Goal: Transaction & Acquisition: Obtain resource

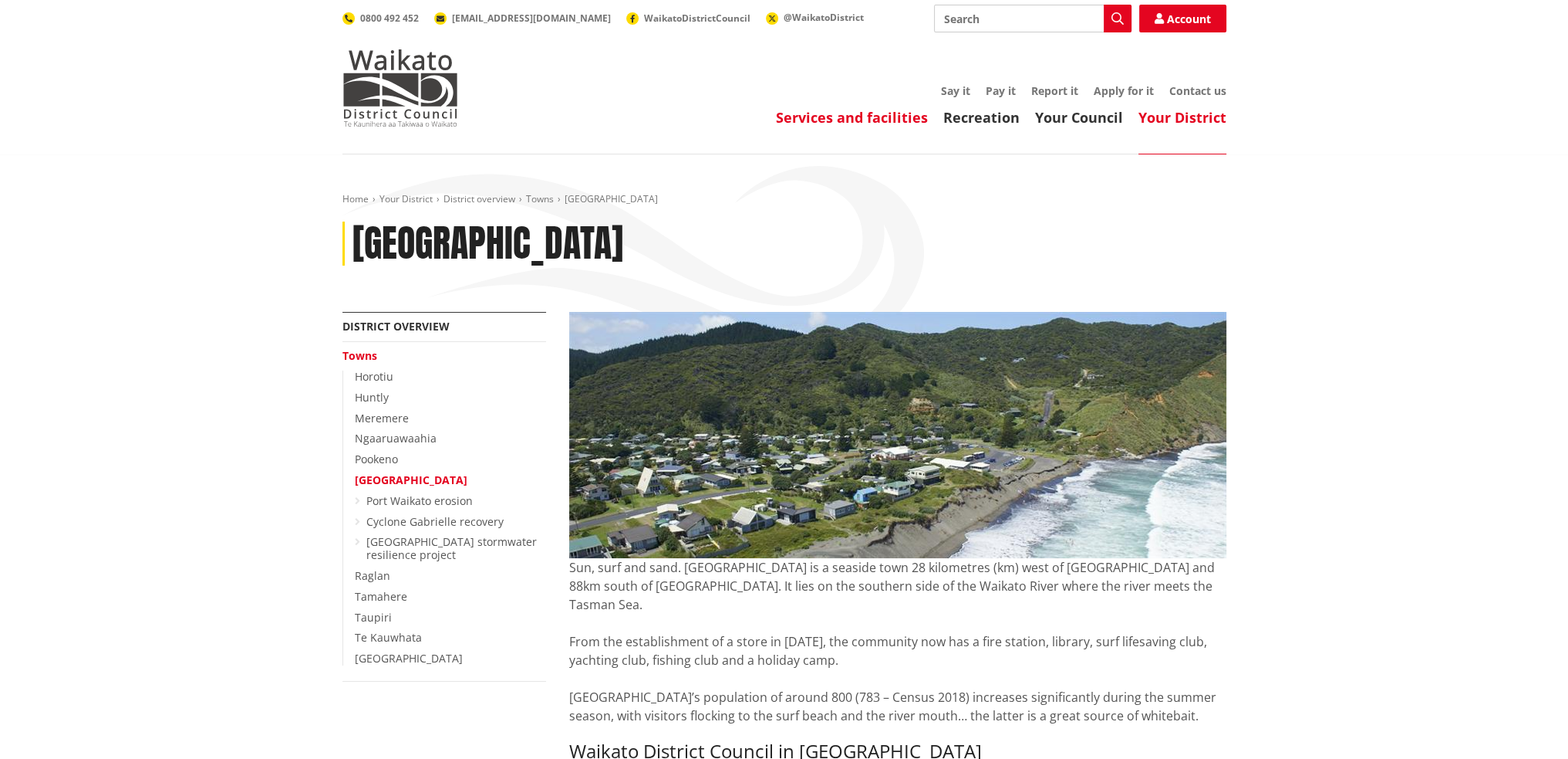
click at [855, 126] on link "Services and facilities" at bounding box center [852, 117] width 152 height 18
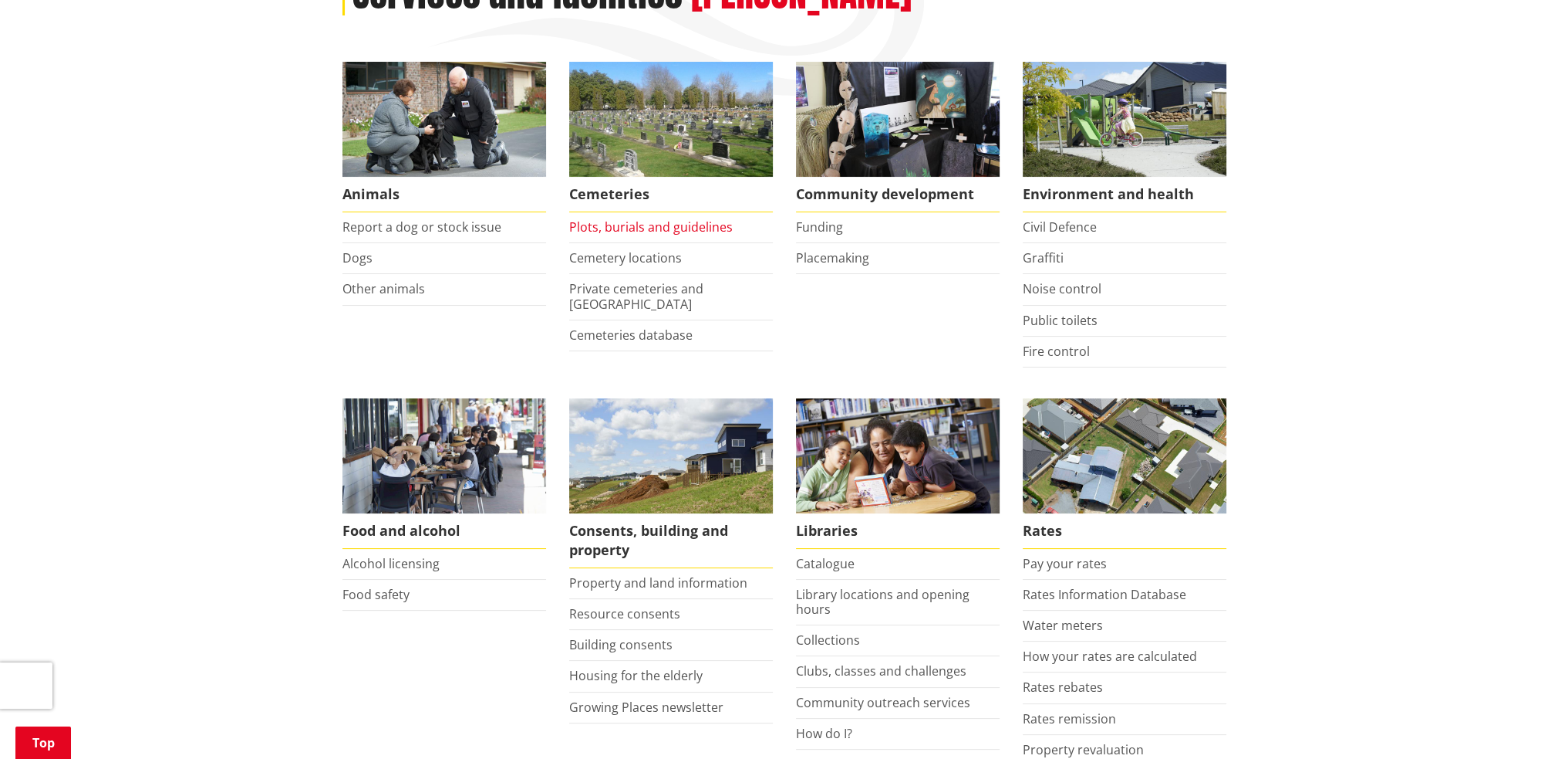
scroll to position [309, 0]
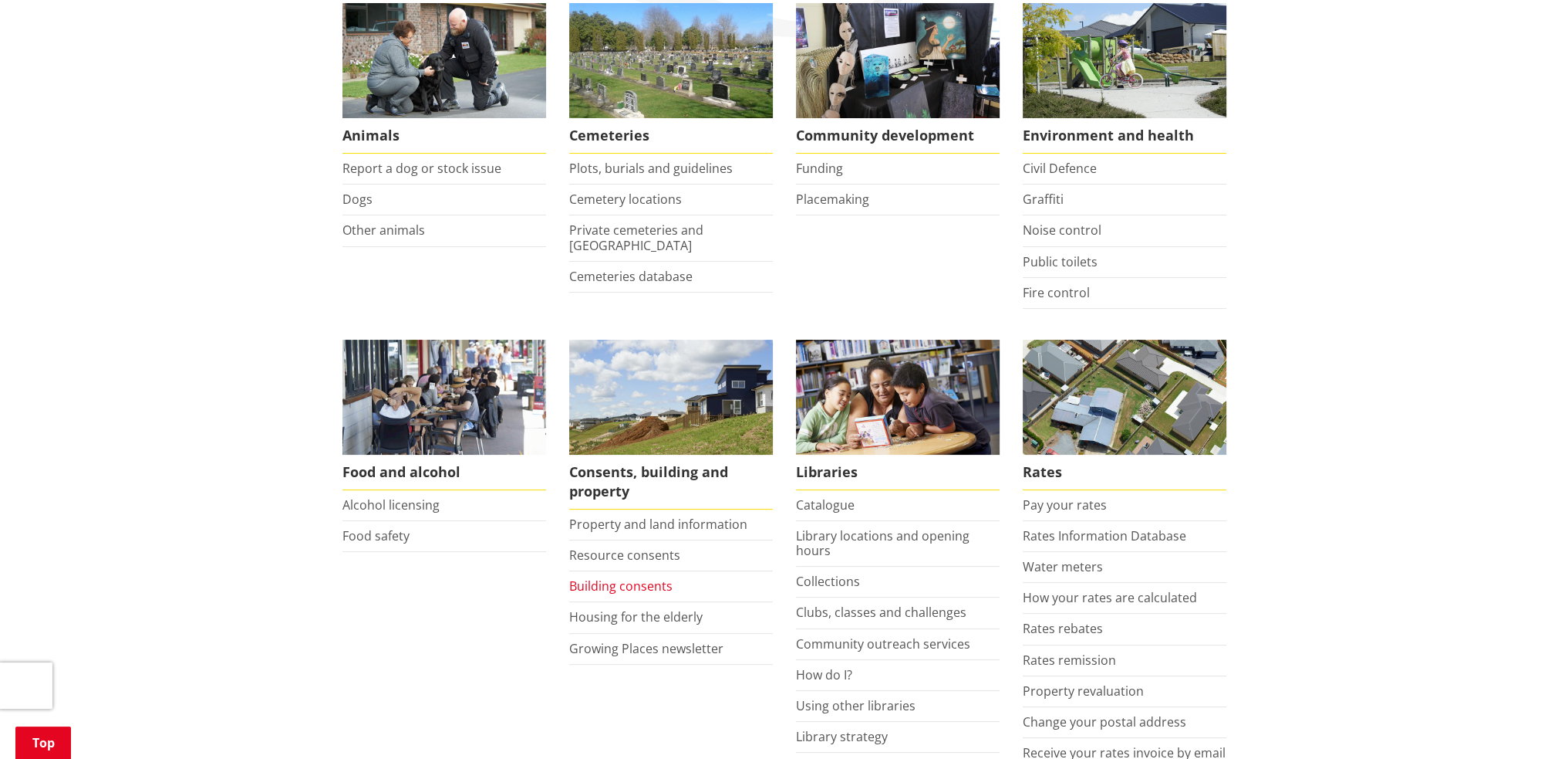
click at [606, 583] on link "Building consents" at bounding box center [621, 585] width 104 height 17
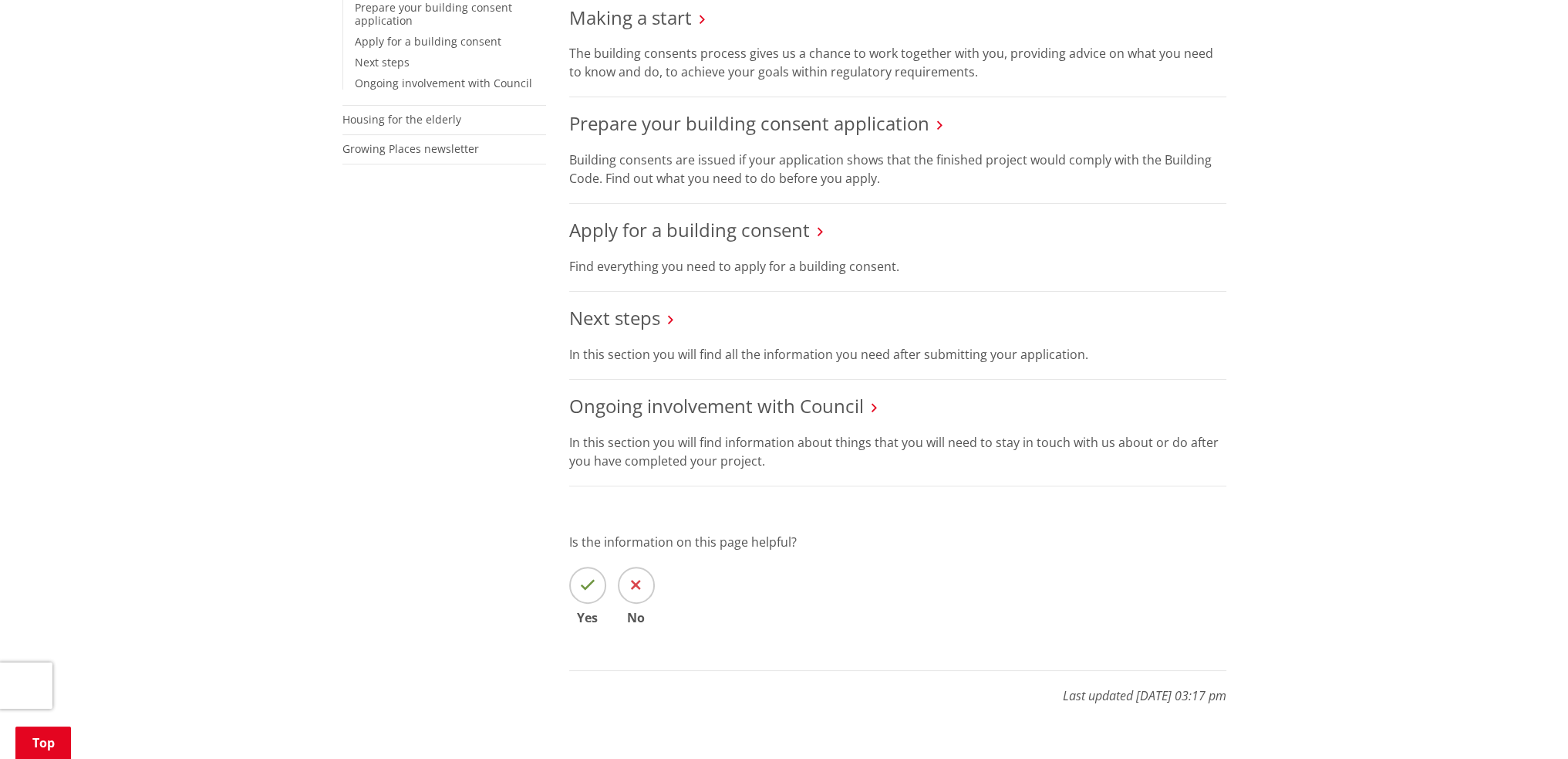
scroll to position [309, 0]
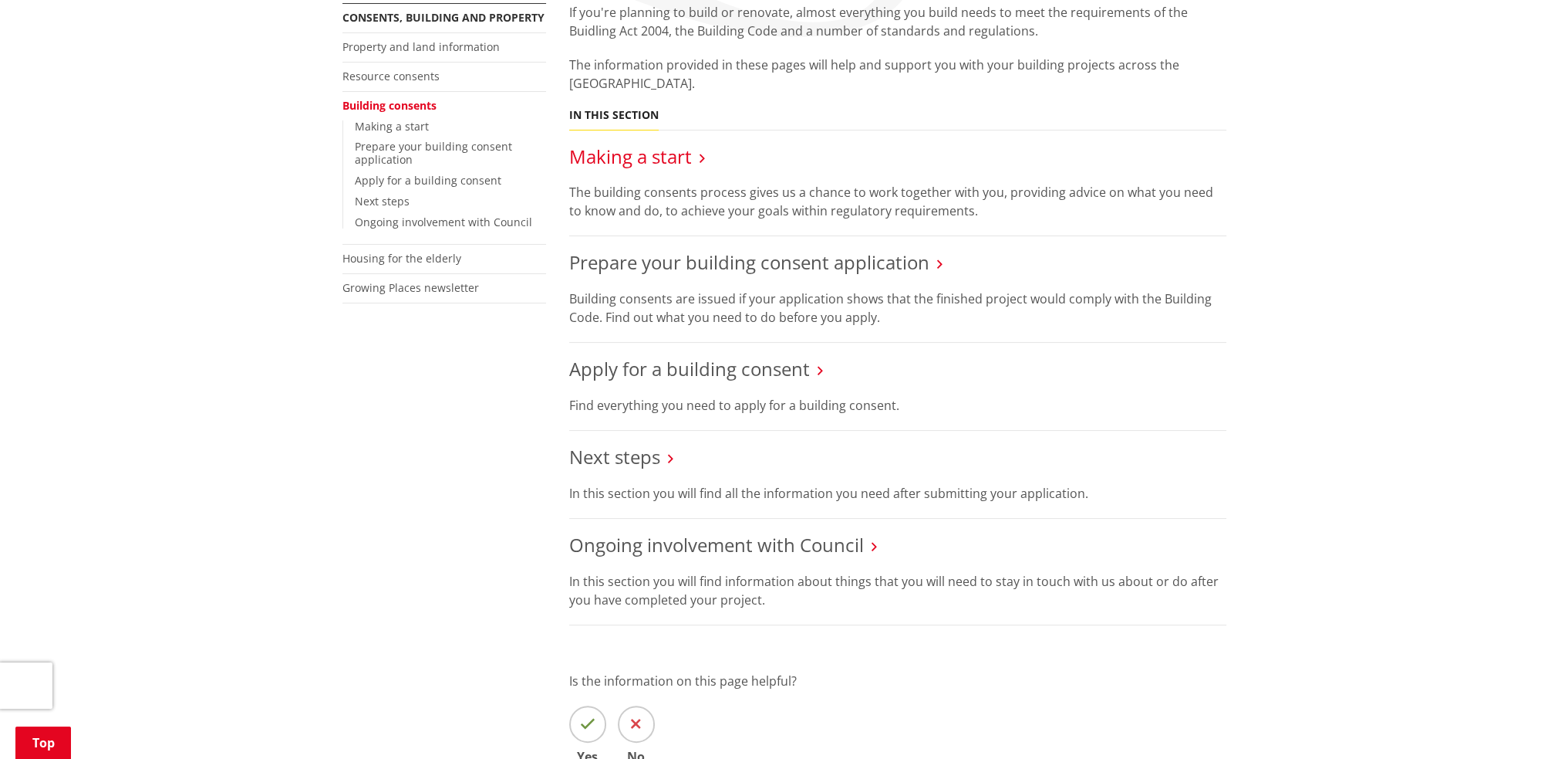
click at [651, 154] on link "Making a start" at bounding box center [631, 156] width 123 height 26
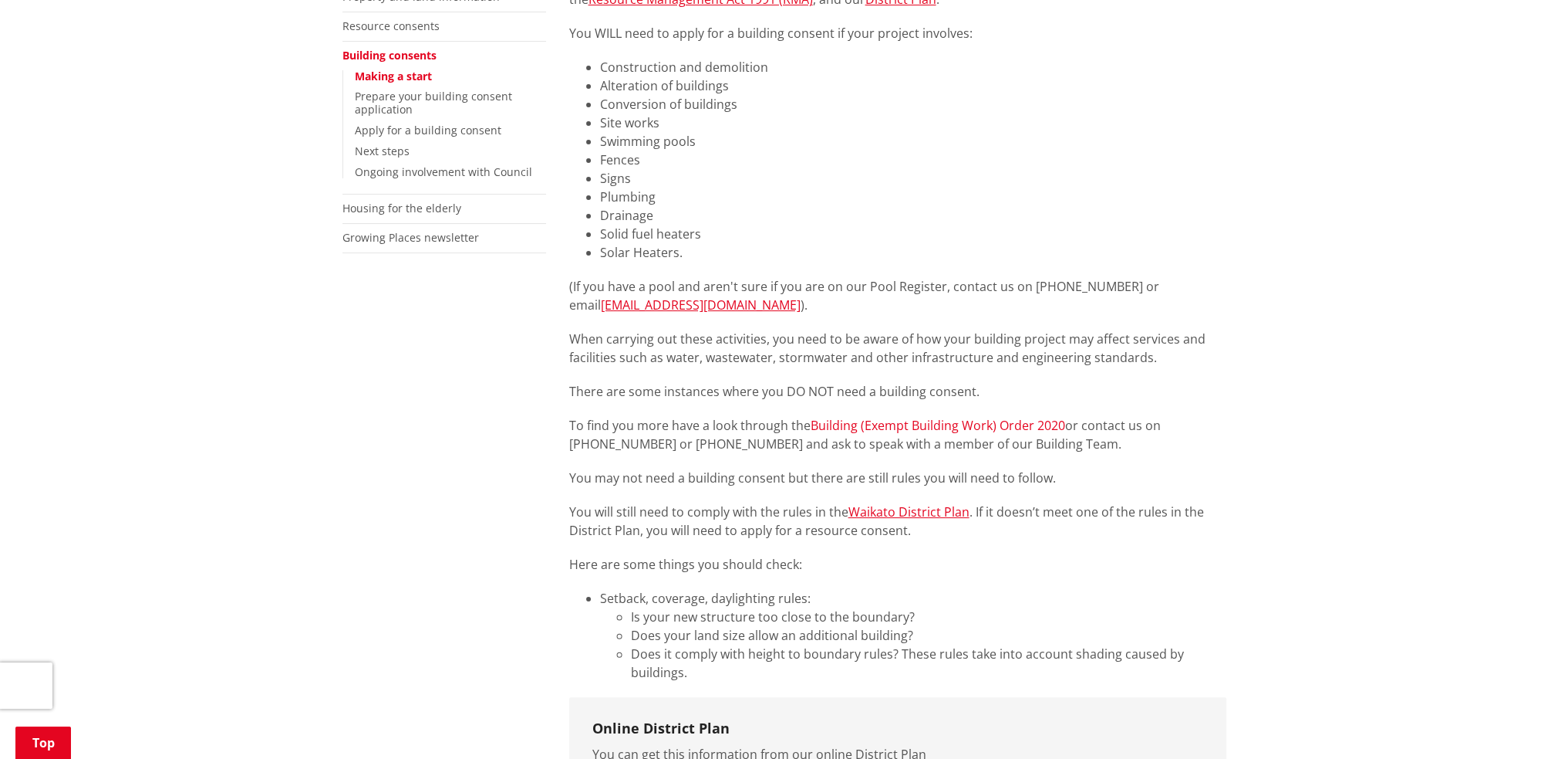
scroll to position [386, 0]
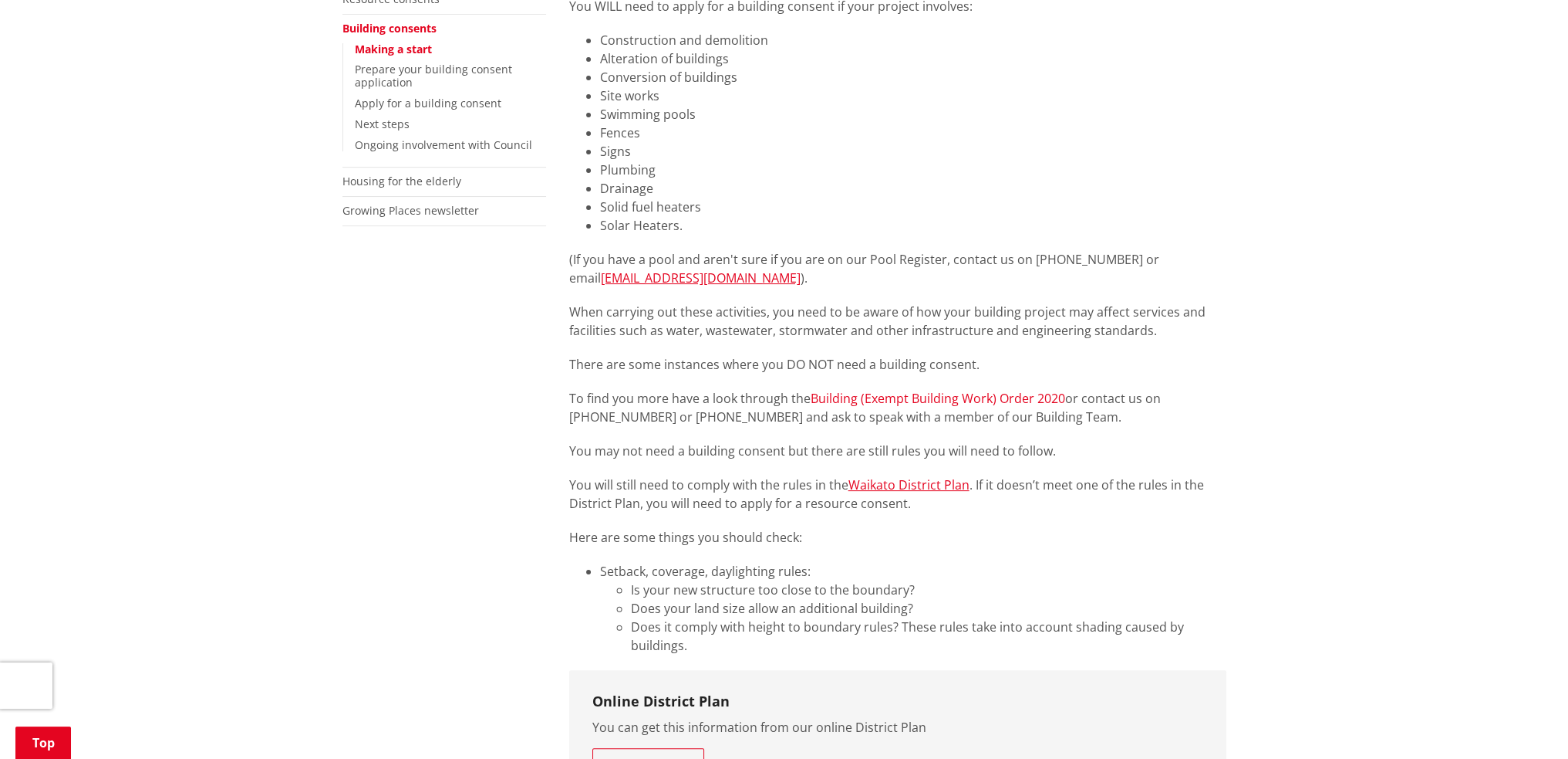
click at [910, 403] on link "Building (Exempt Building Work) Order 2020" at bounding box center [938, 398] width 255 height 17
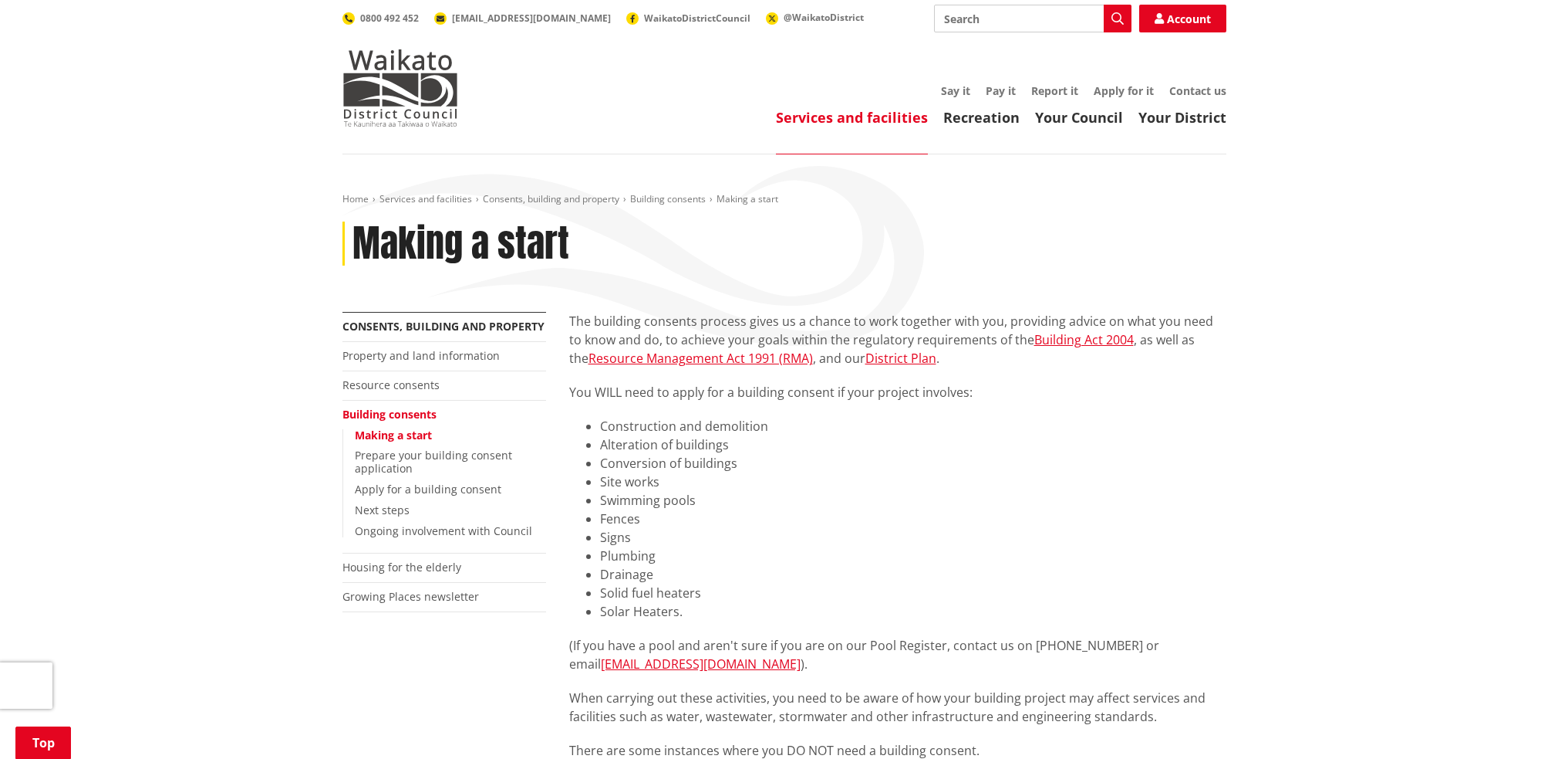
scroll to position [386, 0]
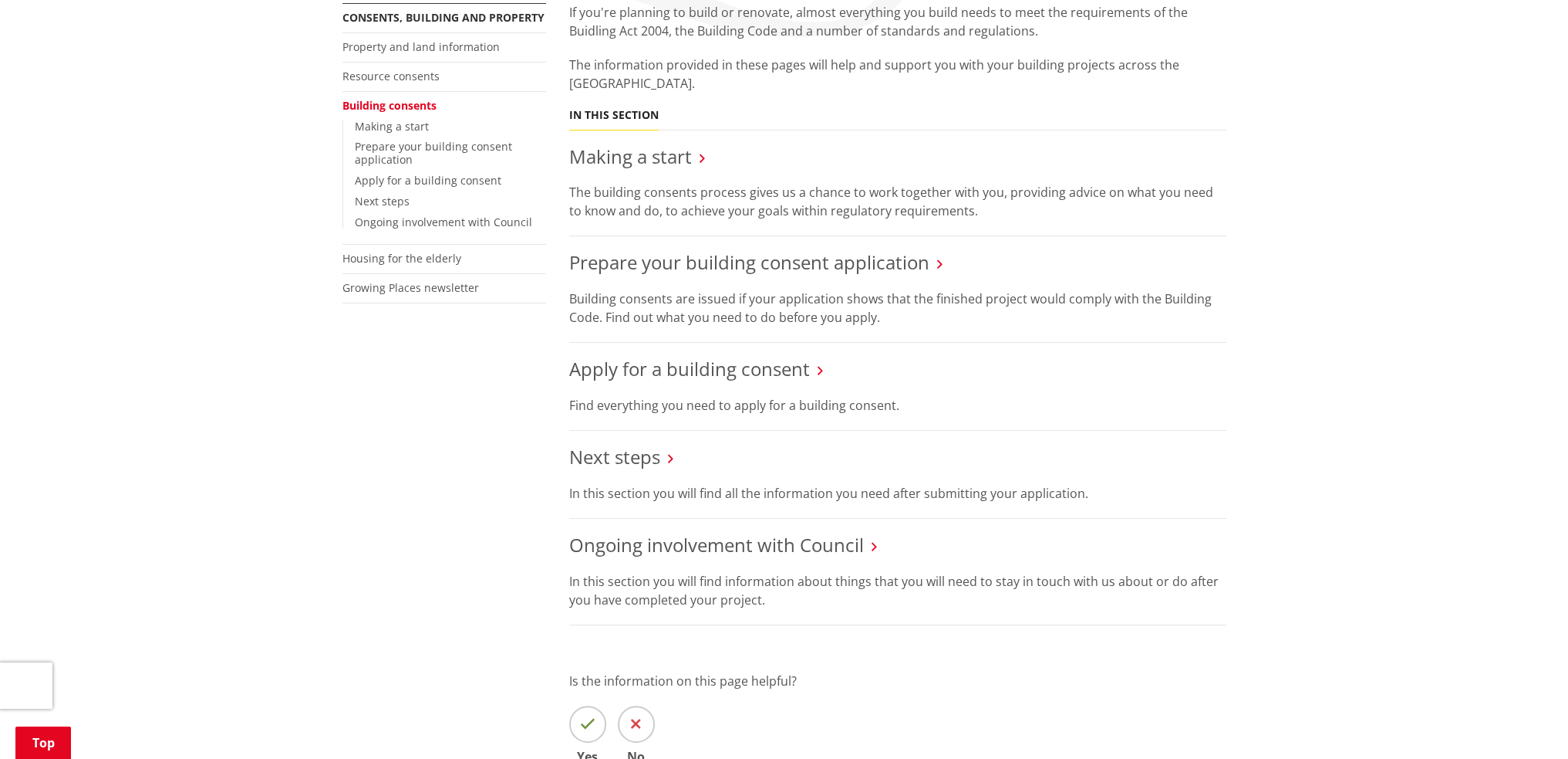
scroll to position [386, 0]
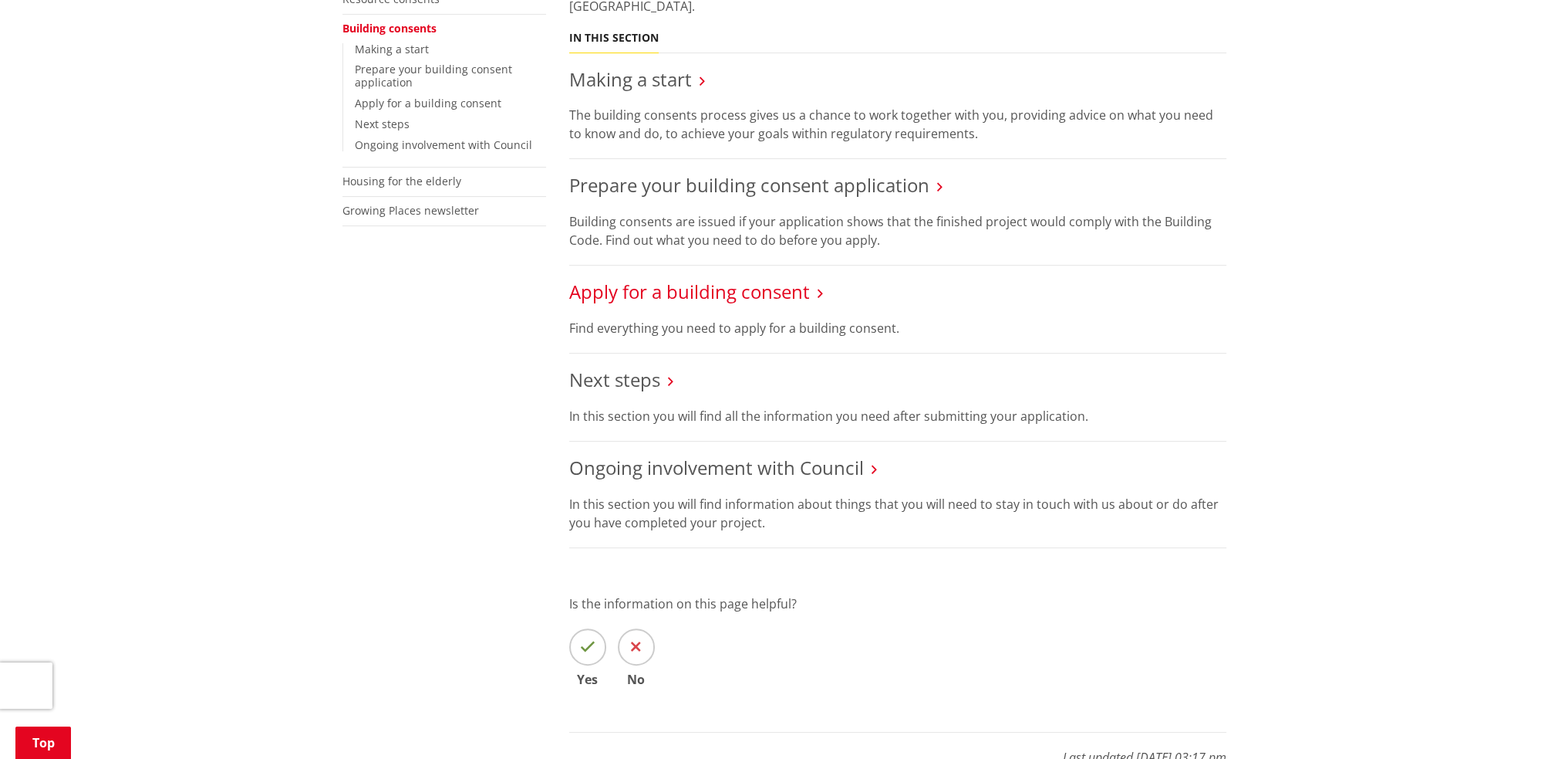
click at [693, 285] on link "Apply for a building consent" at bounding box center [690, 291] width 241 height 26
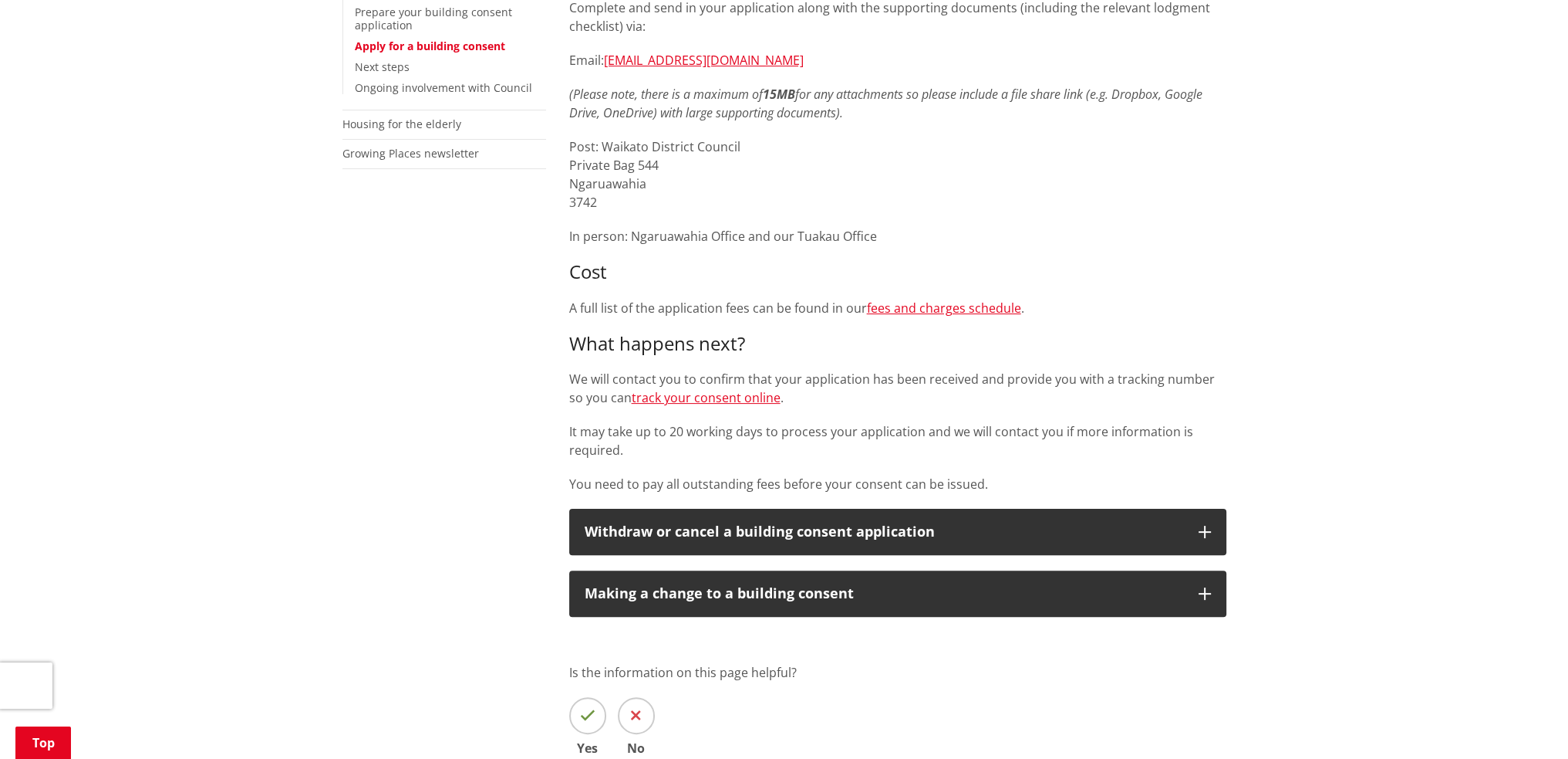
scroll to position [463, 0]
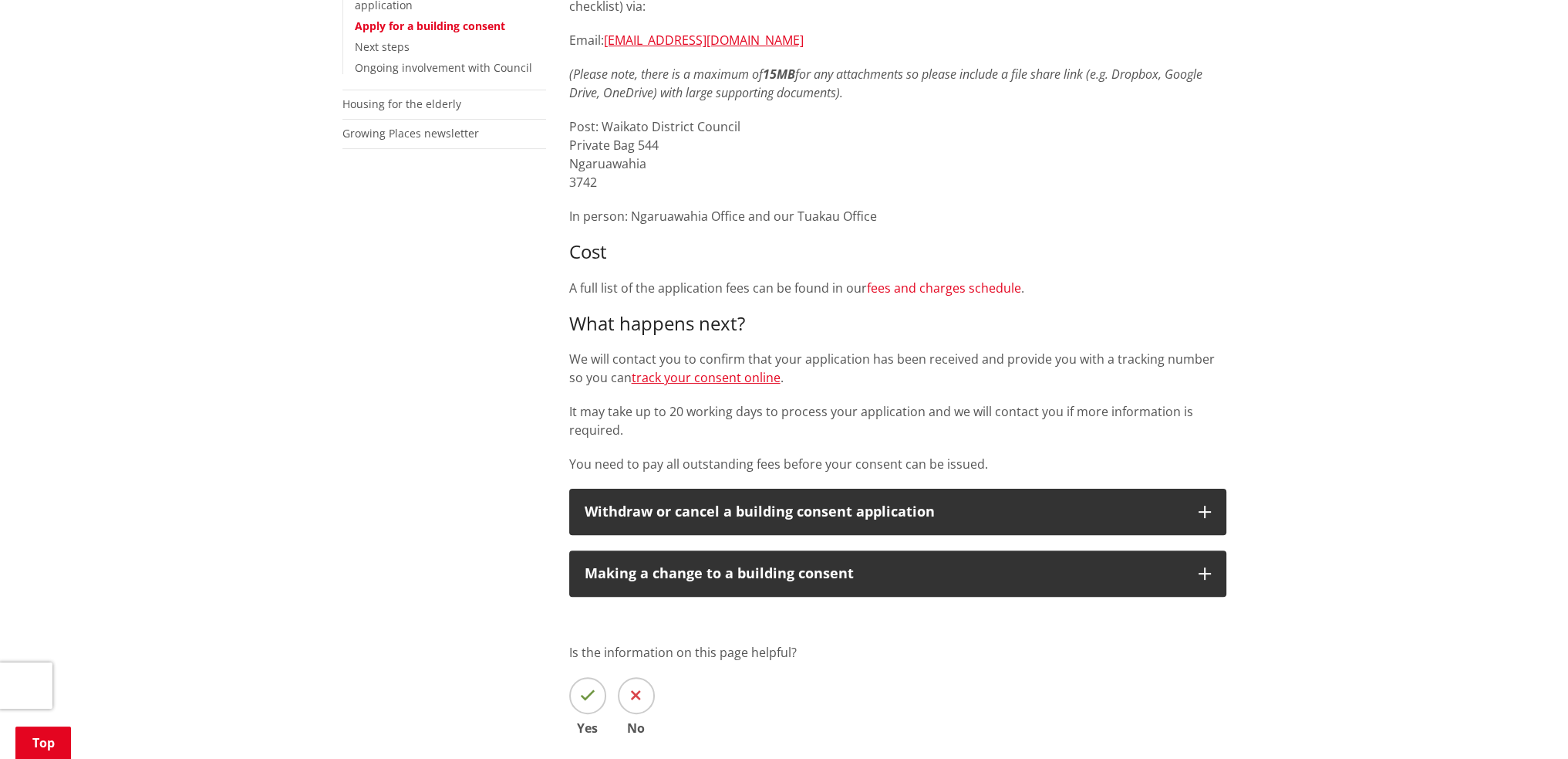
click at [922, 287] on link "fees and charges schedule" at bounding box center [943, 288] width 154 height 17
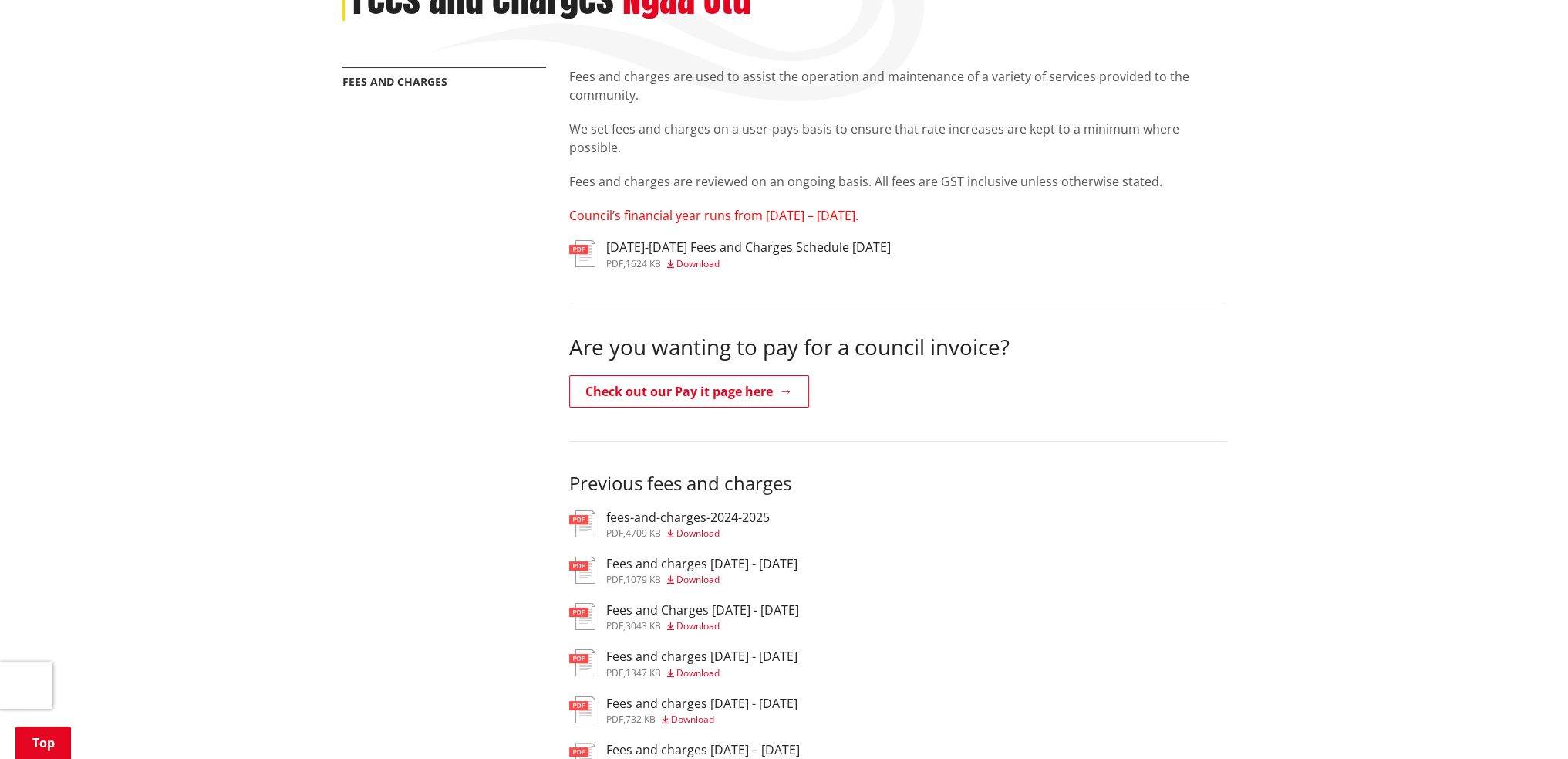
scroll to position [154, 0]
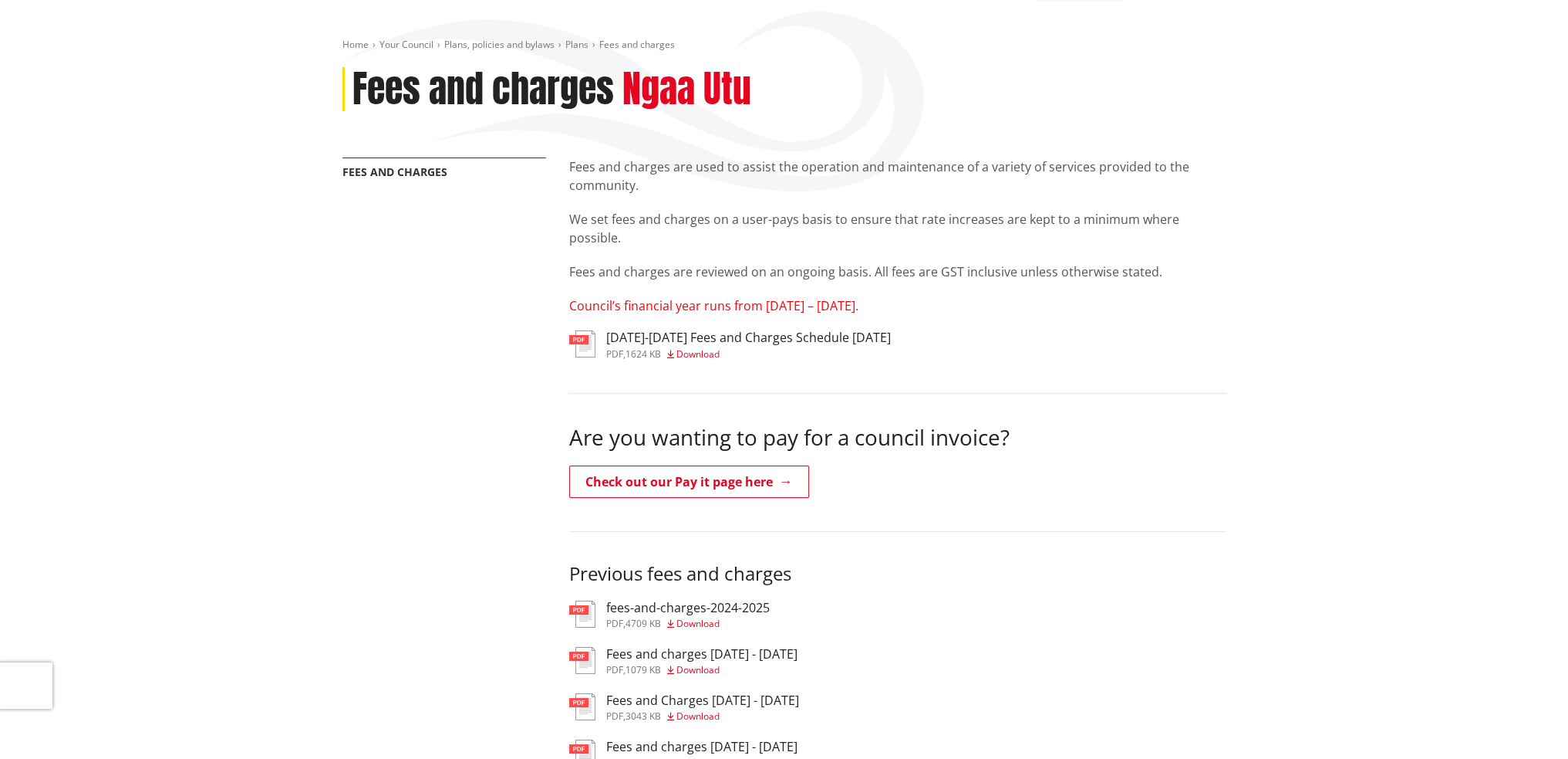
click at [689, 359] on span "Download" at bounding box center [698, 354] width 43 height 13
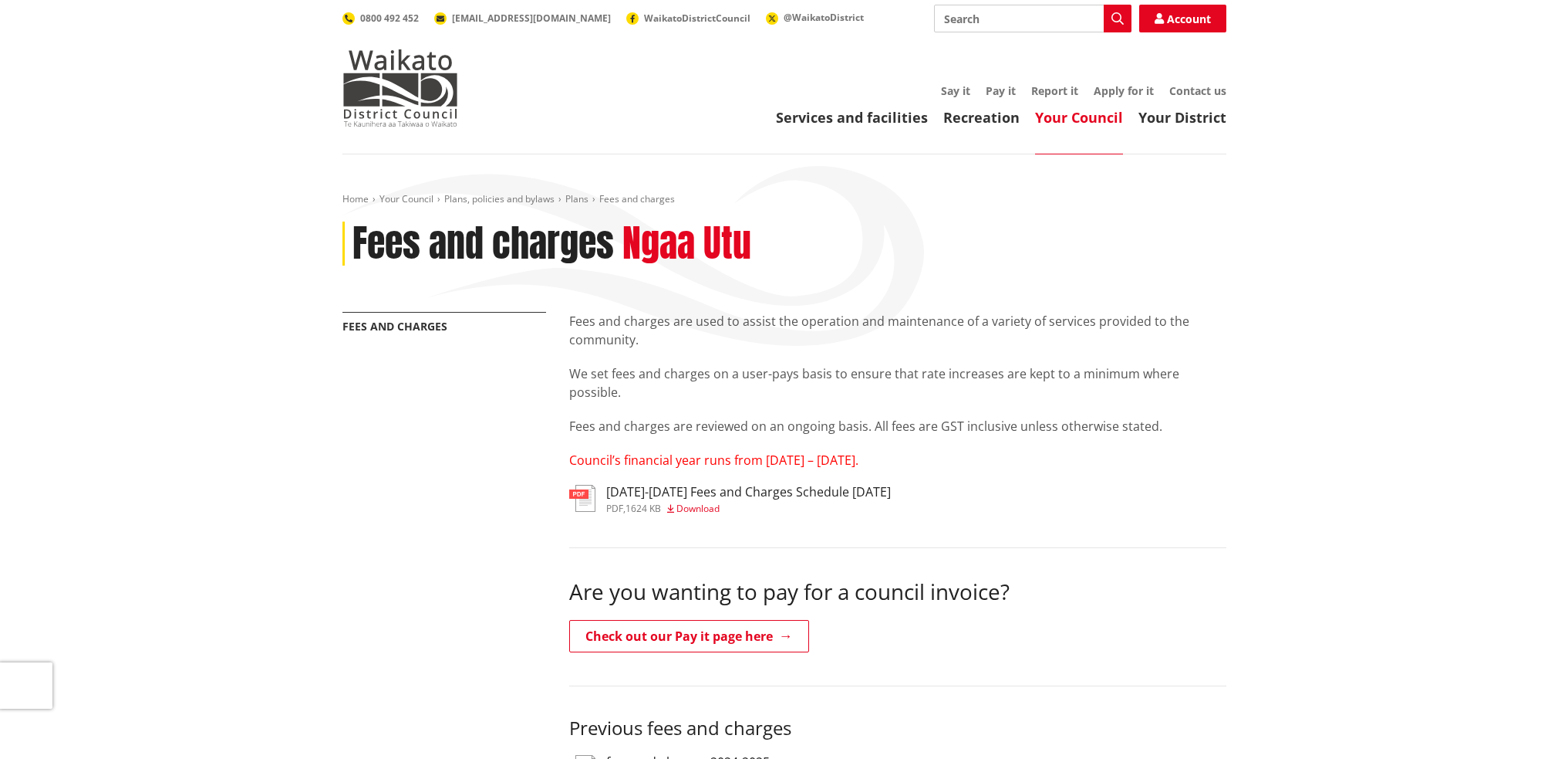
scroll to position [154, 0]
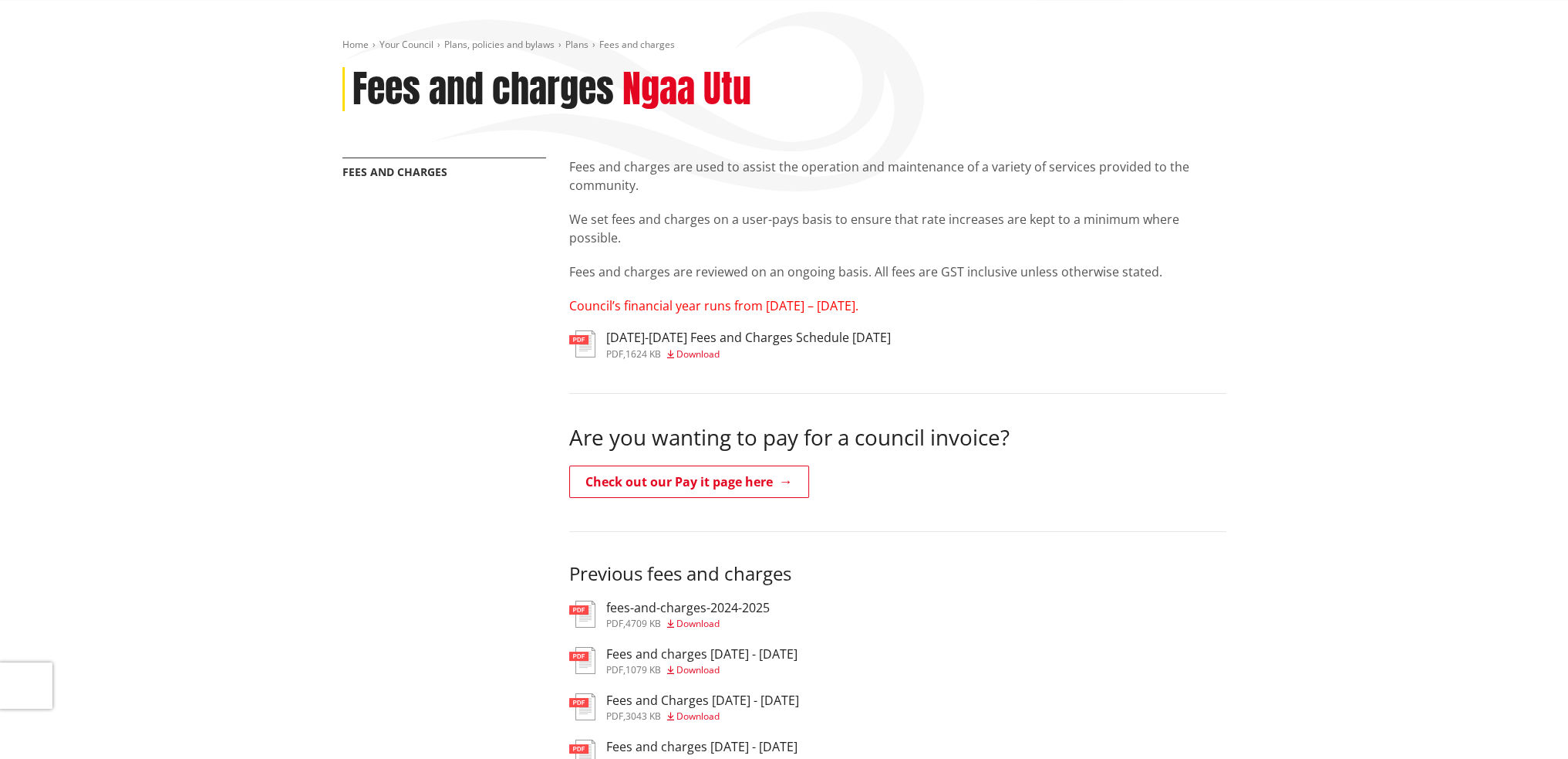
click at [703, 351] on span "Download" at bounding box center [698, 354] width 43 height 13
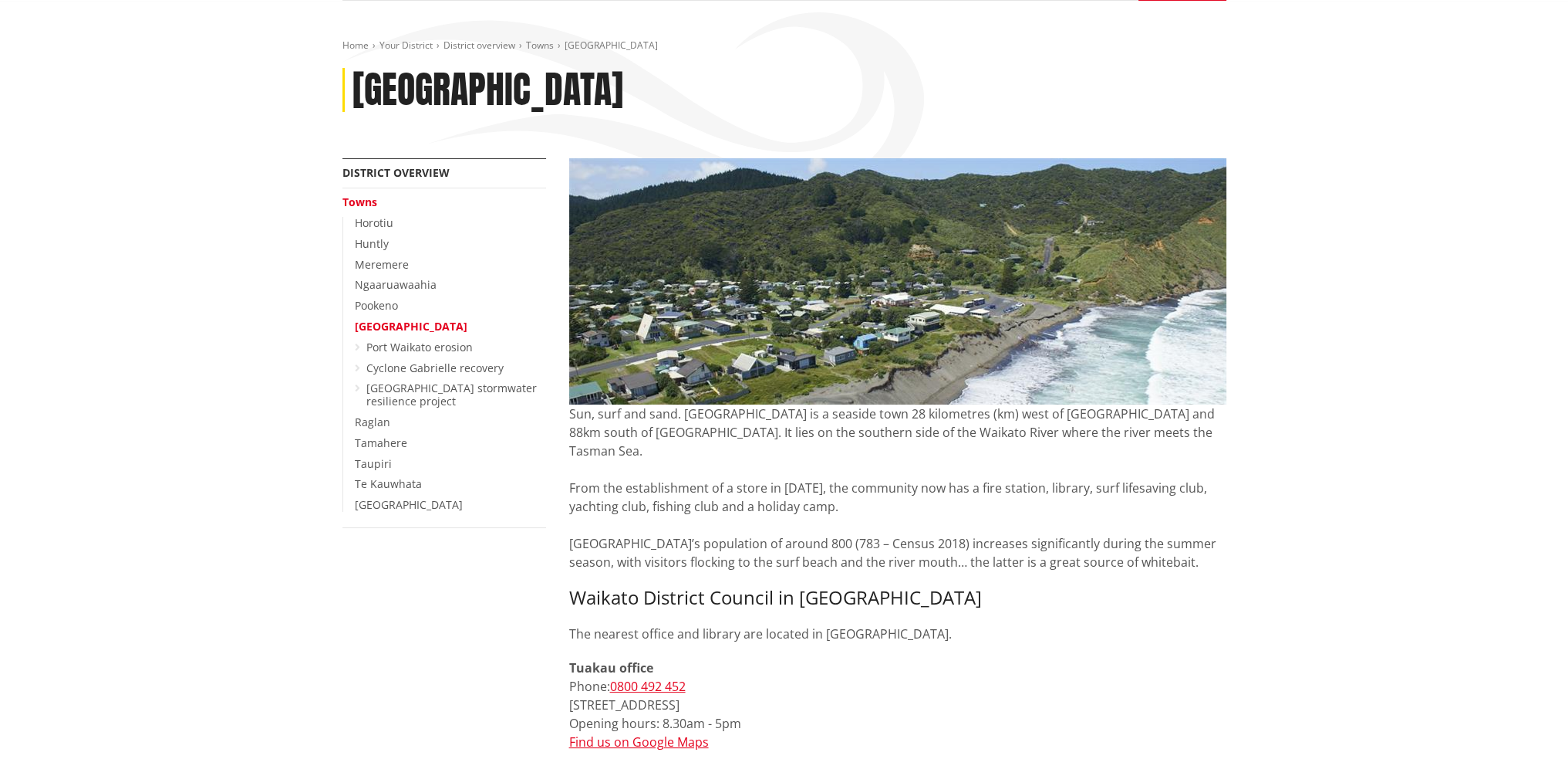
scroll to position [154, 0]
click at [394, 324] on link "Port Waikato" at bounding box center [411, 325] width 113 height 15
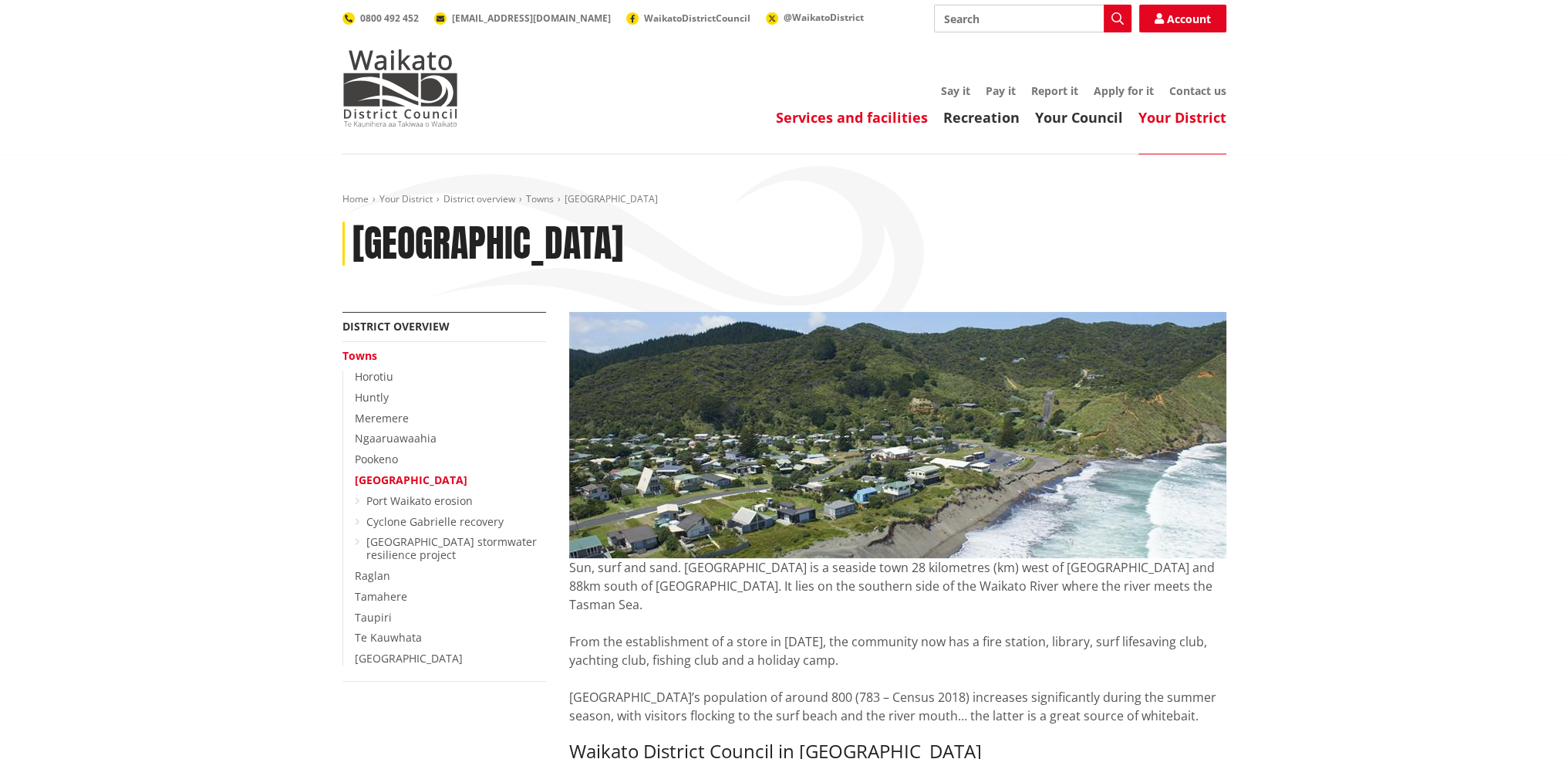
click at [806, 126] on link "Services and facilities" at bounding box center [852, 117] width 152 height 18
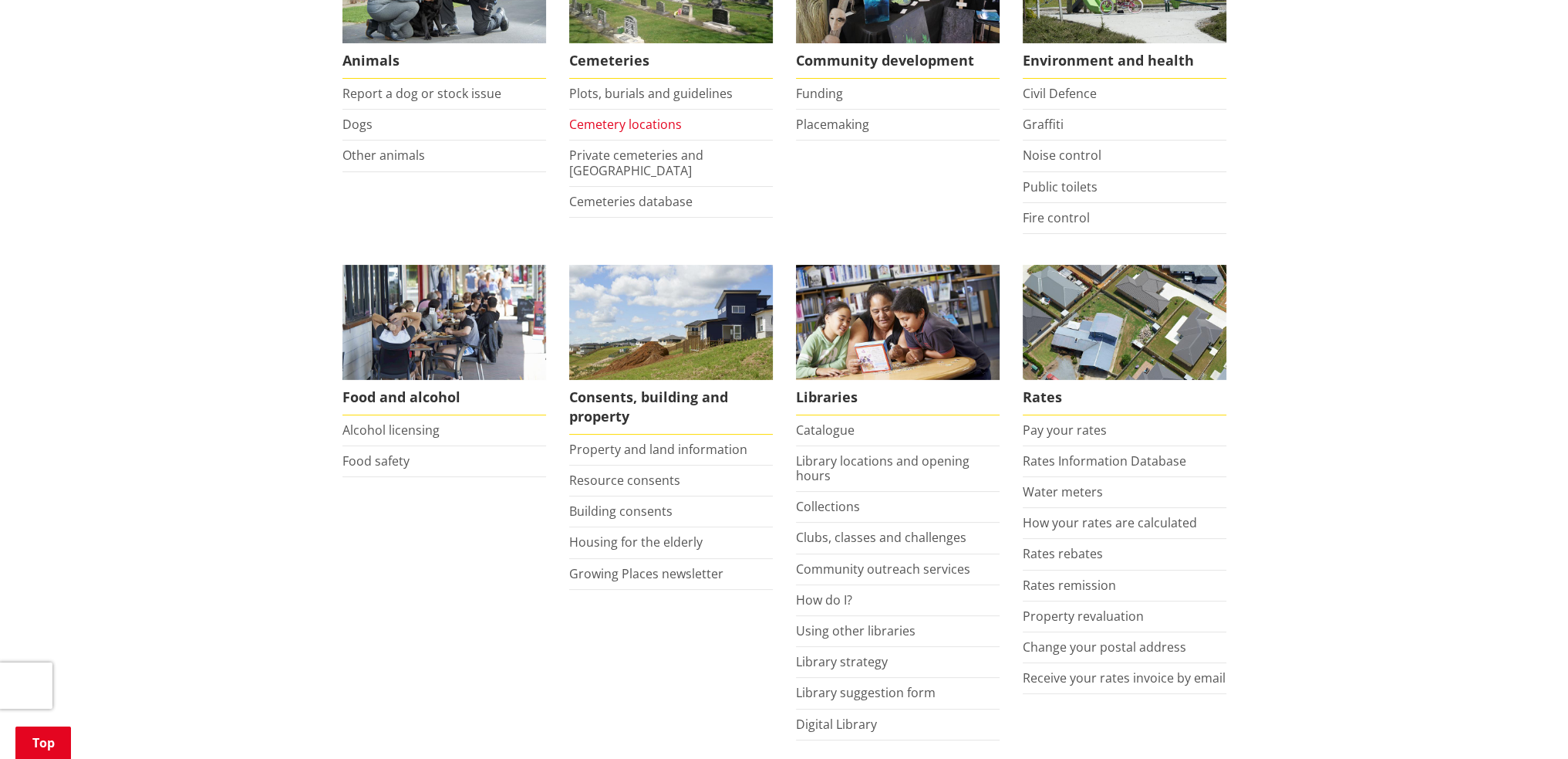
scroll to position [386, 0]
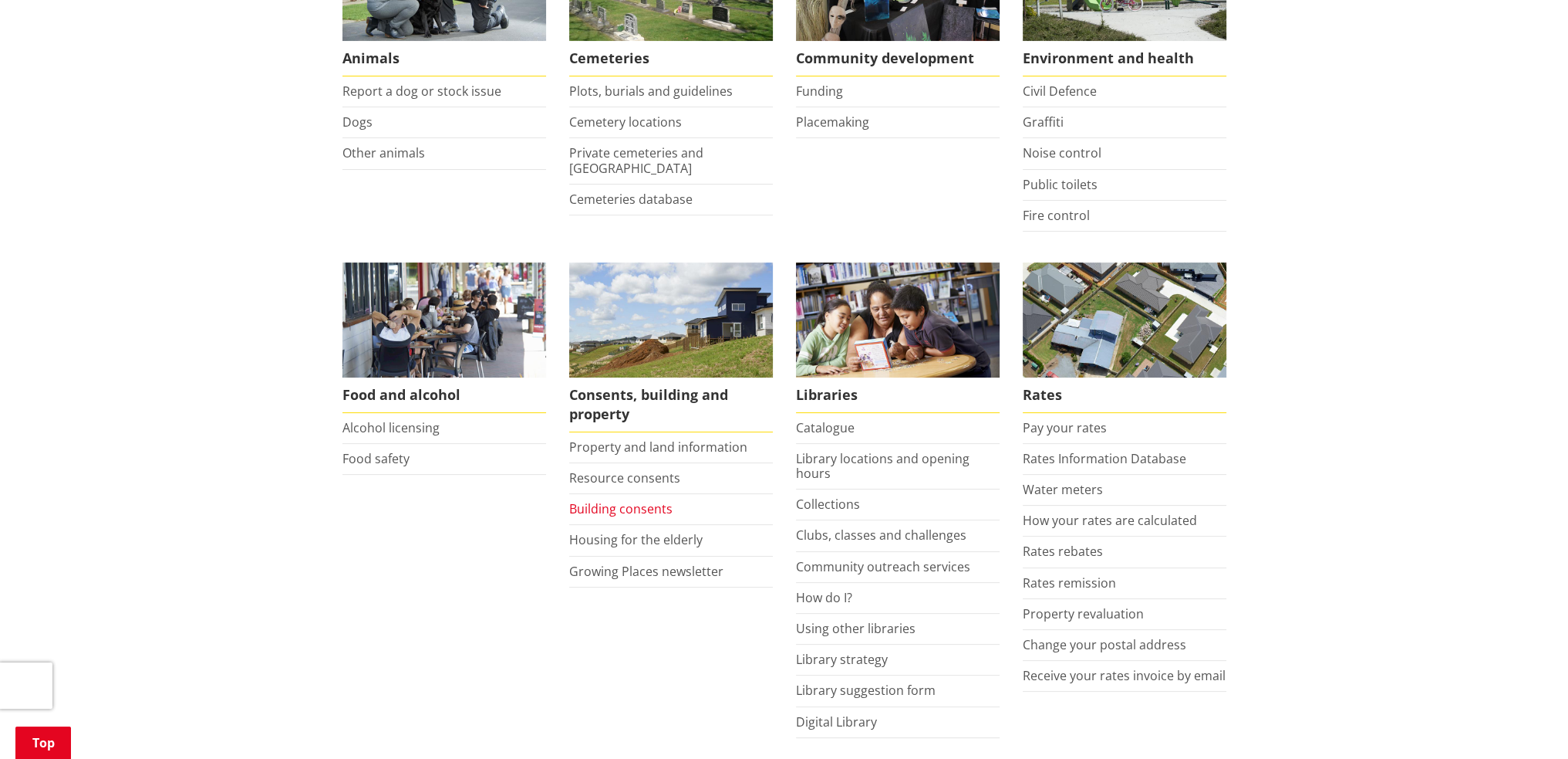
click at [601, 509] on link "Building consents" at bounding box center [621, 508] width 104 height 17
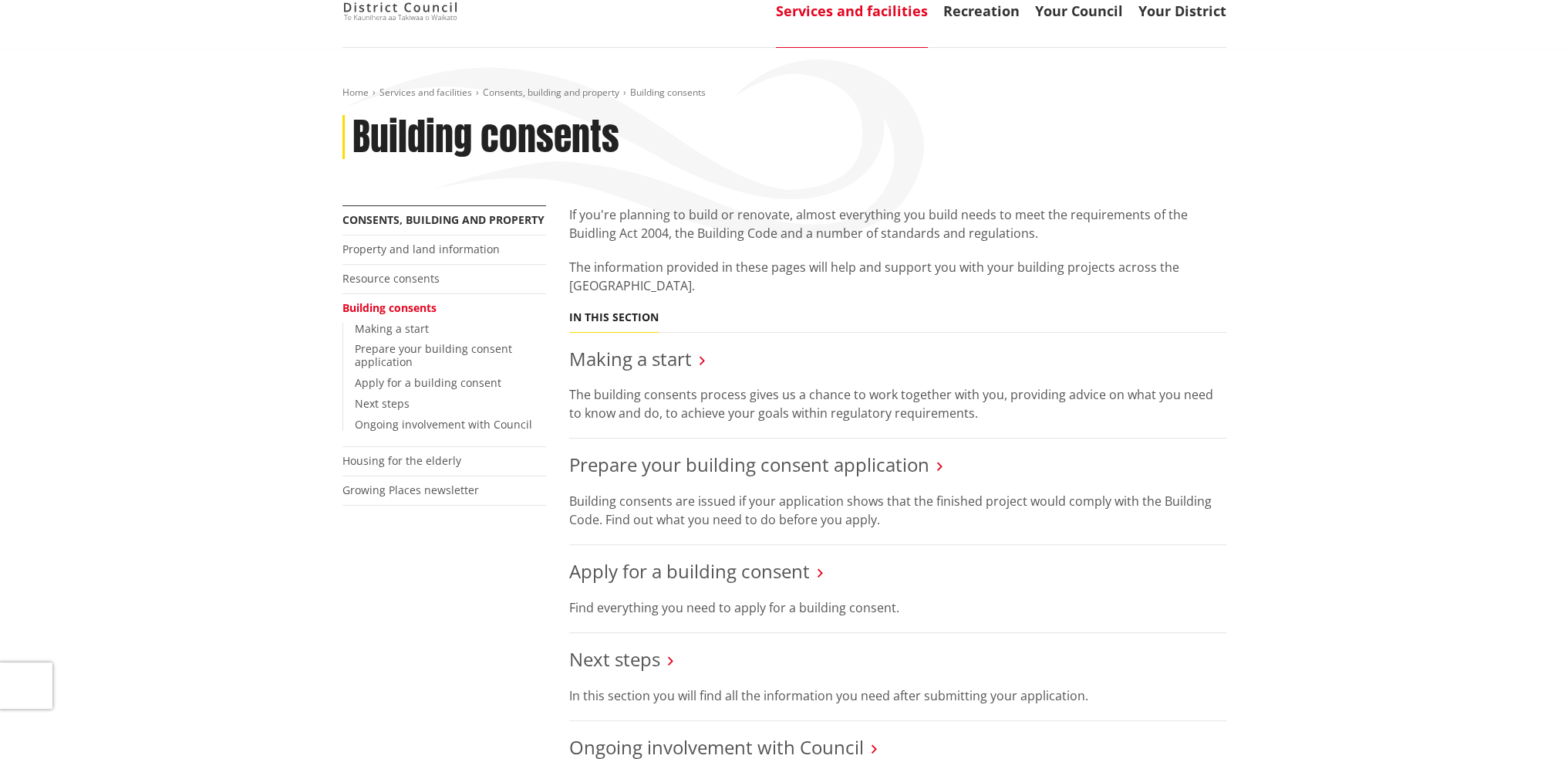
scroll to position [77, 0]
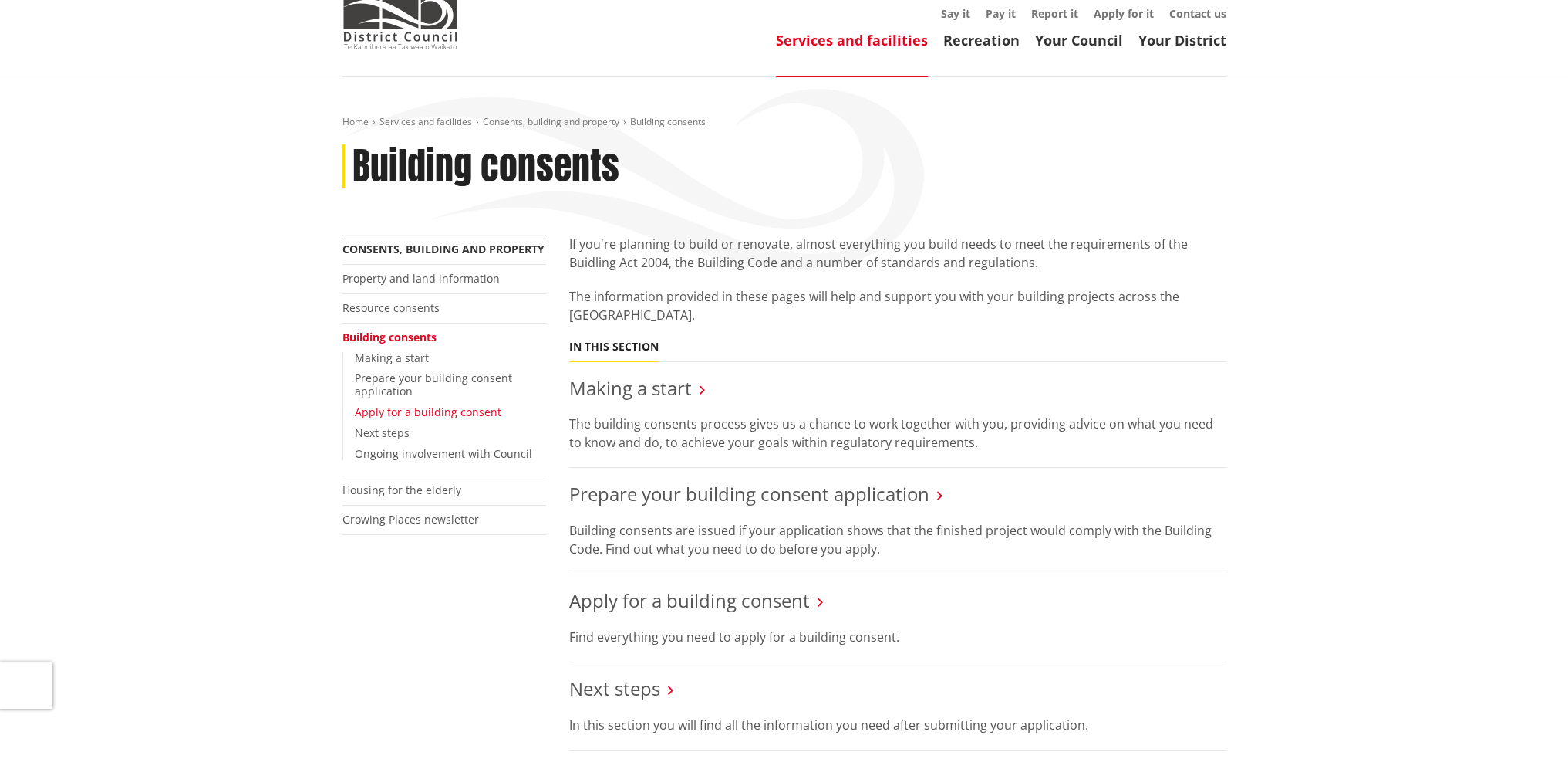
click at [410, 410] on link "Apply for a building consent" at bounding box center [428, 412] width 147 height 15
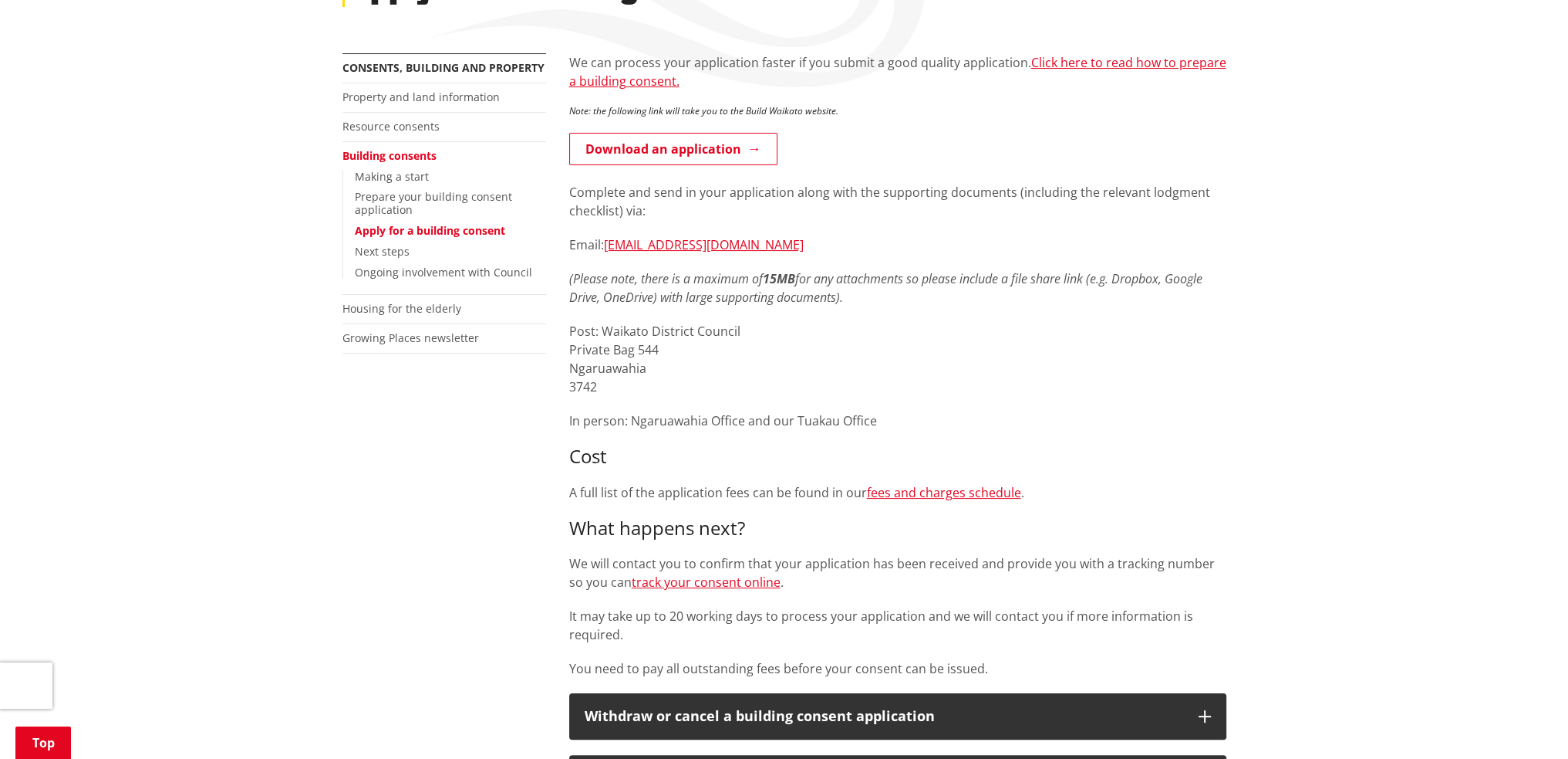
scroll to position [231, 0]
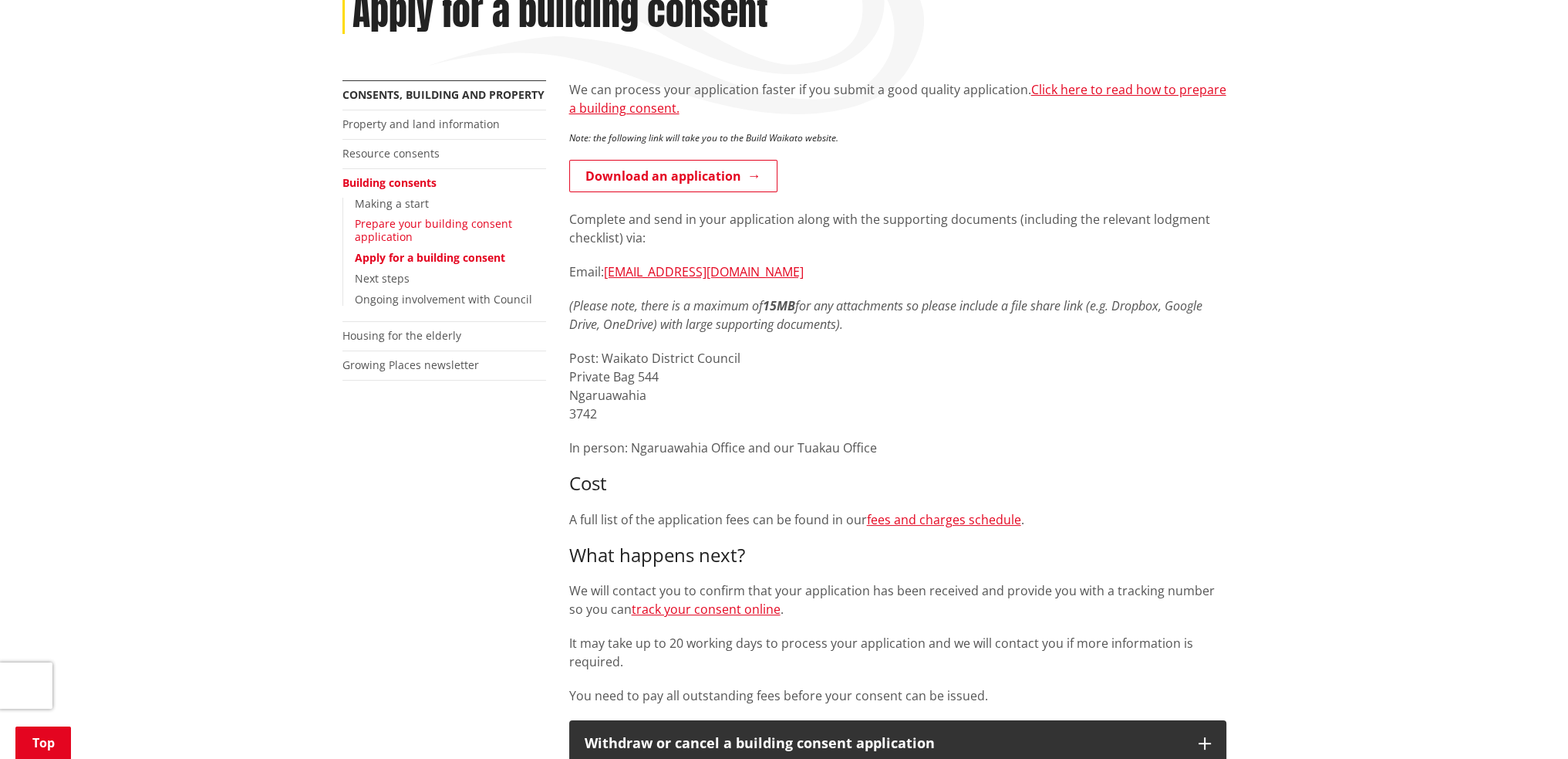
click at [394, 229] on link "Prepare your building consent application" at bounding box center [433, 230] width 157 height 28
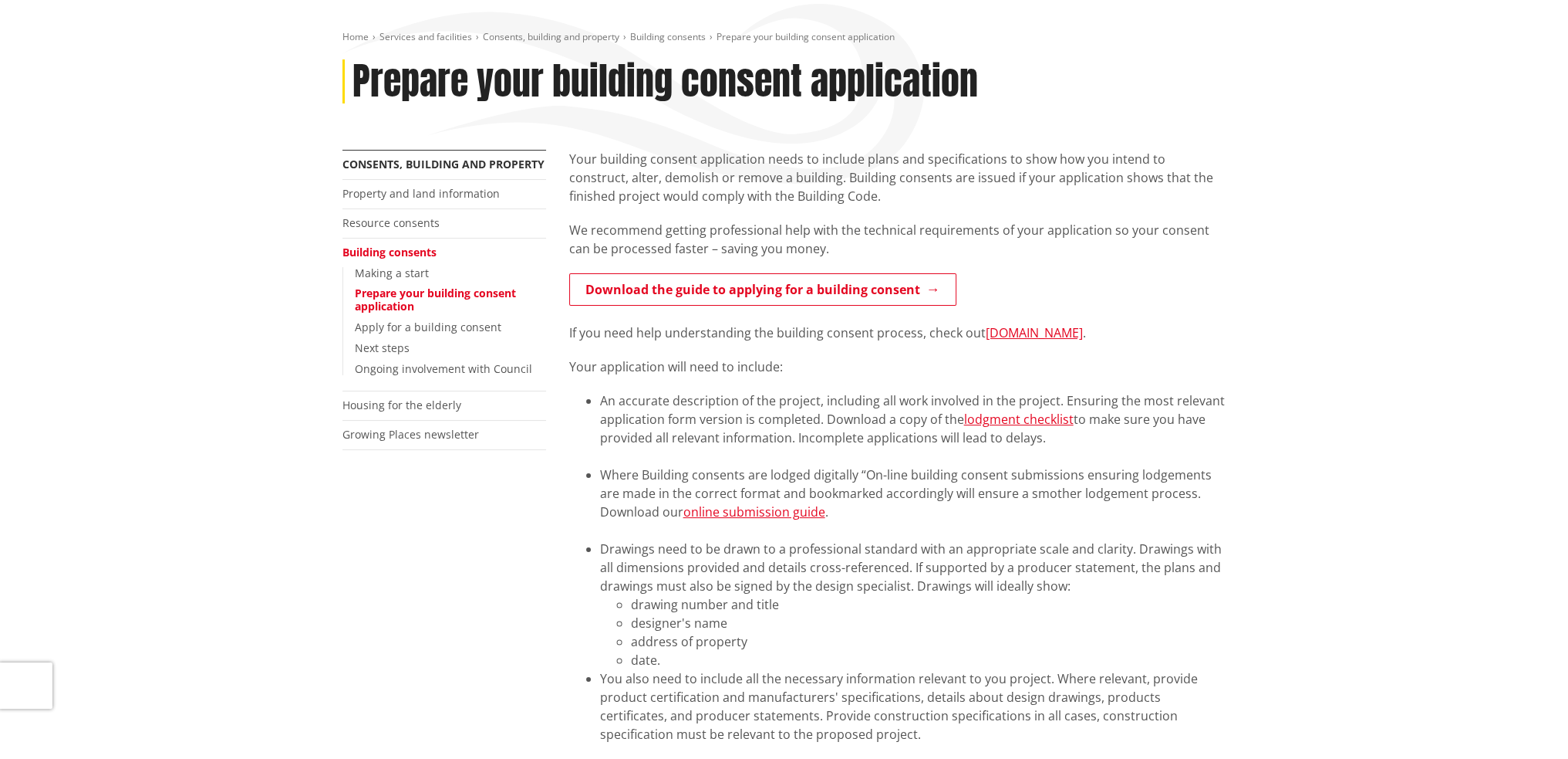
scroll to position [154, 0]
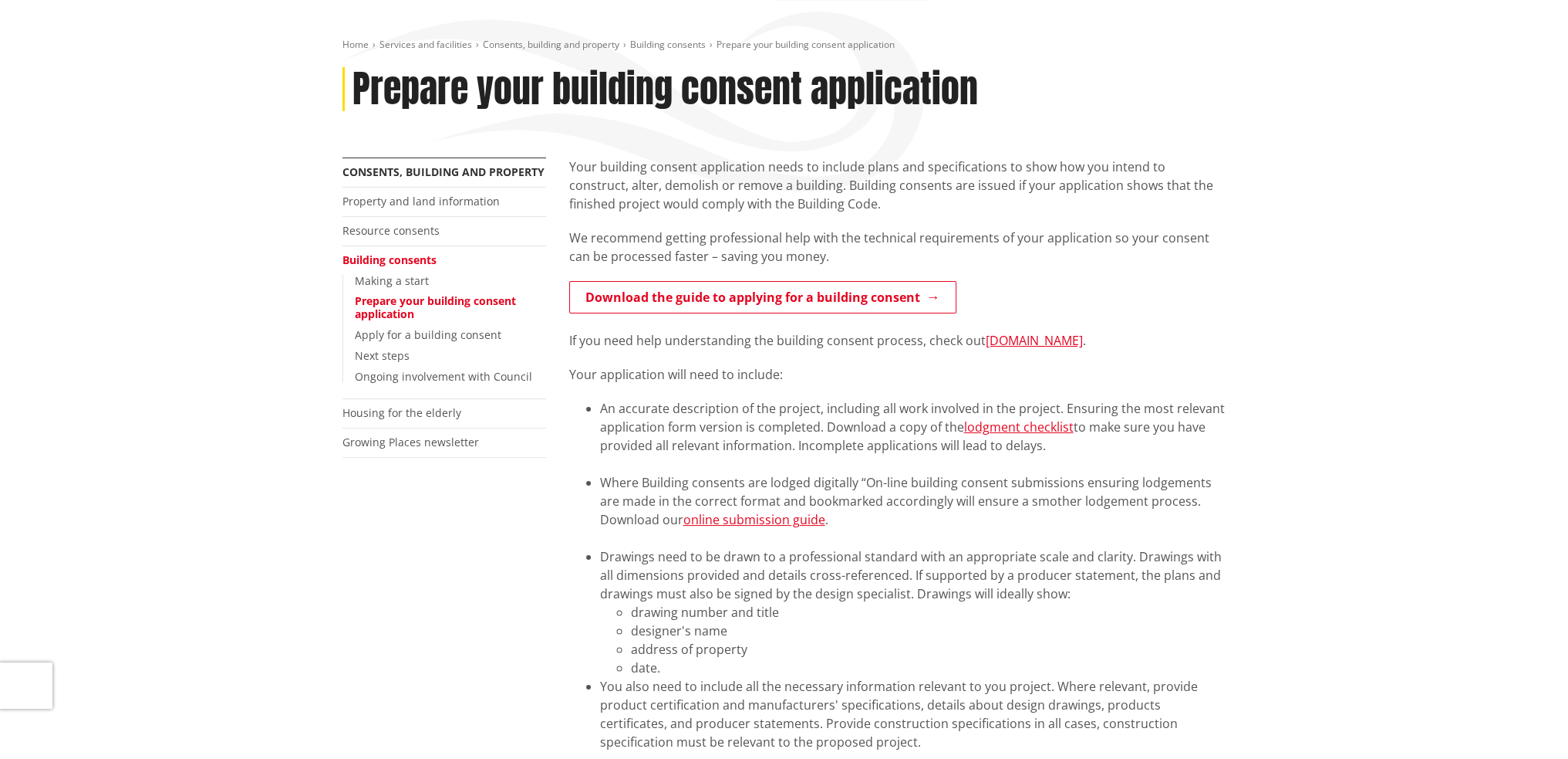
click at [393, 256] on link "Building consents" at bounding box center [389, 259] width 94 height 15
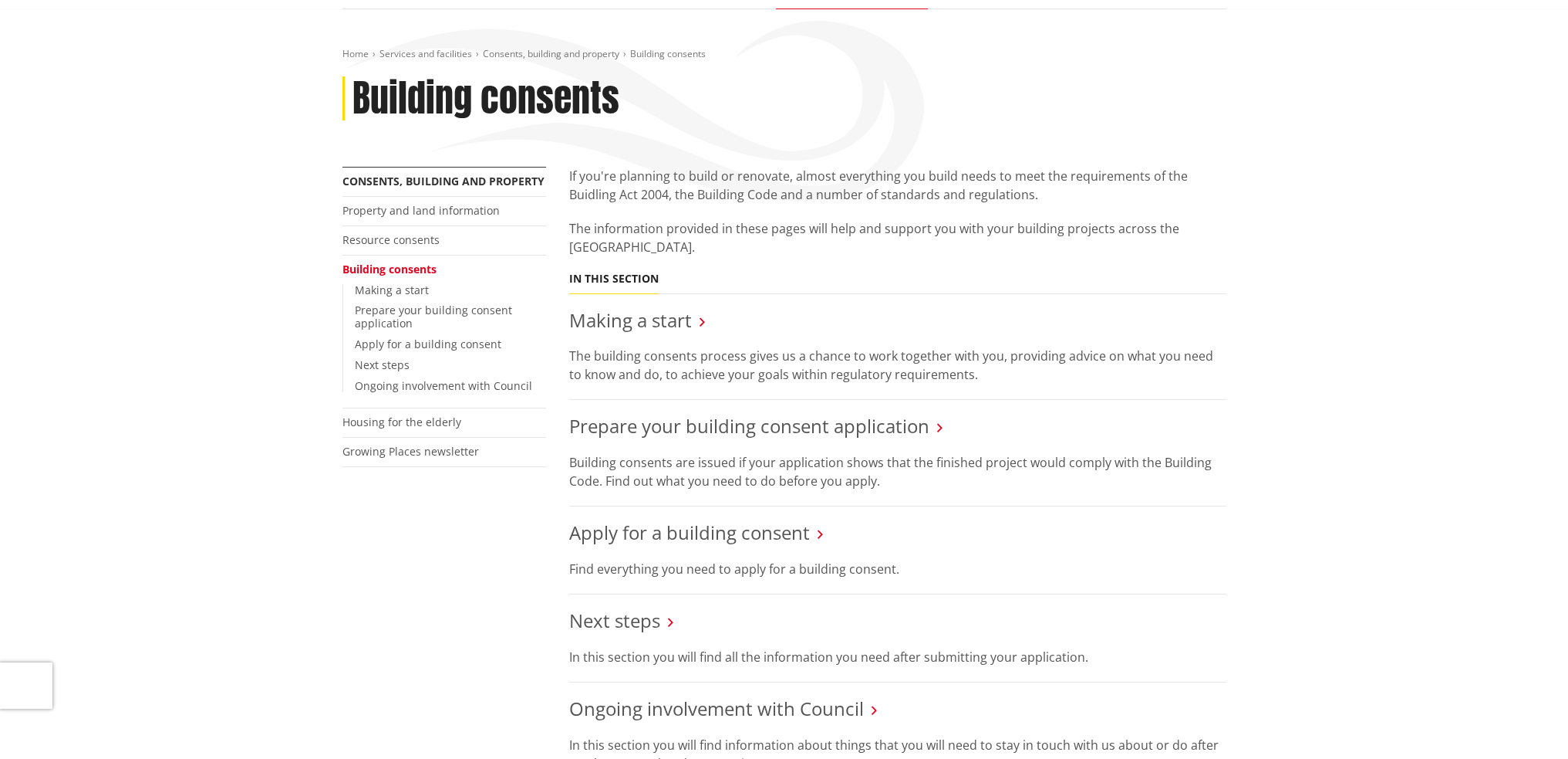
scroll to position [154, 0]
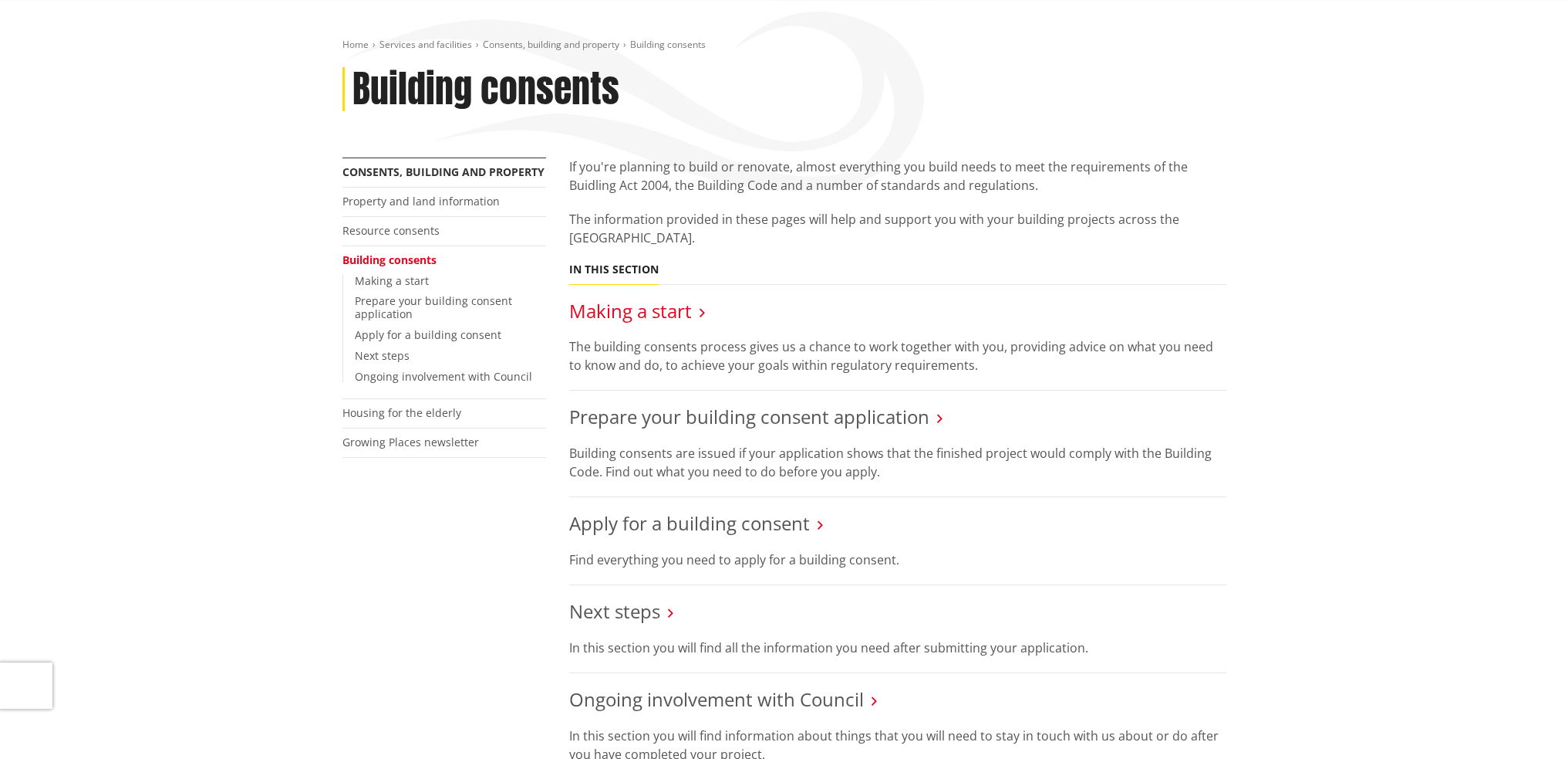
click at [684, 310] on link "Making a start" at bounding box center [631, 310] width 123 height 26
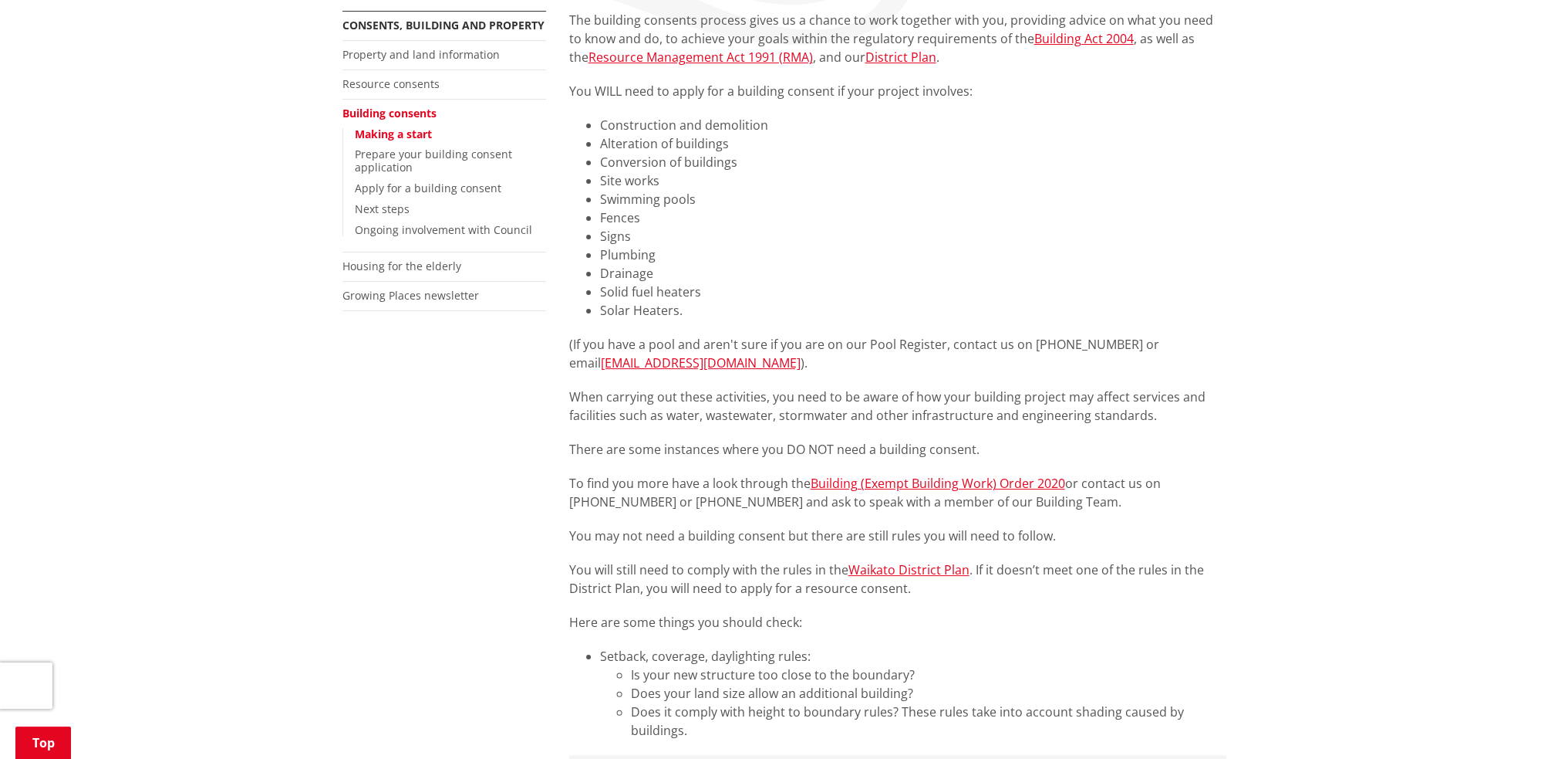
scroll to position [309, 0]
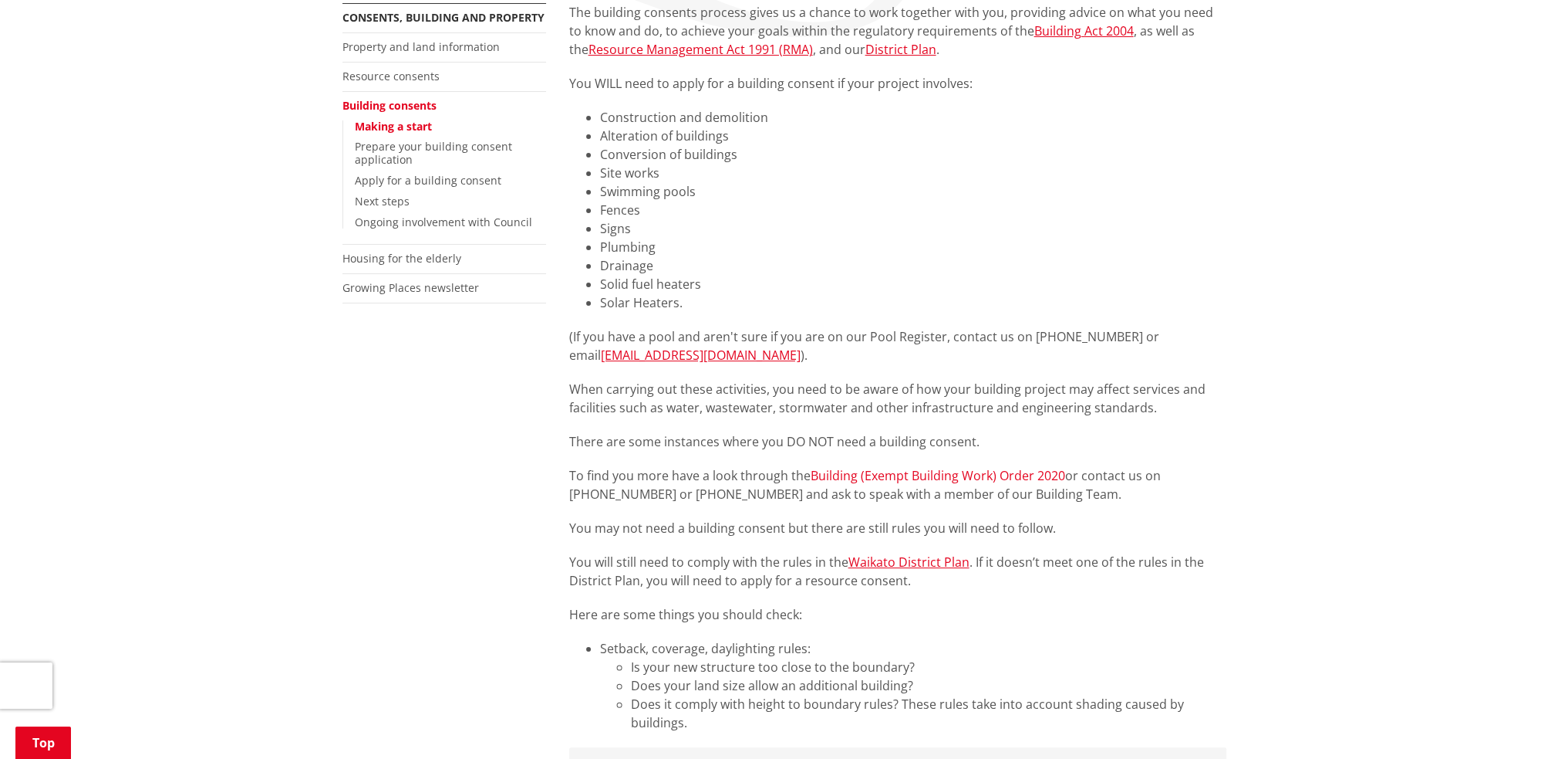
click at [910, 478] on link "Building (Exempt Building Work) Order 2020" at bounding box center [938, 475] width 255 height 17
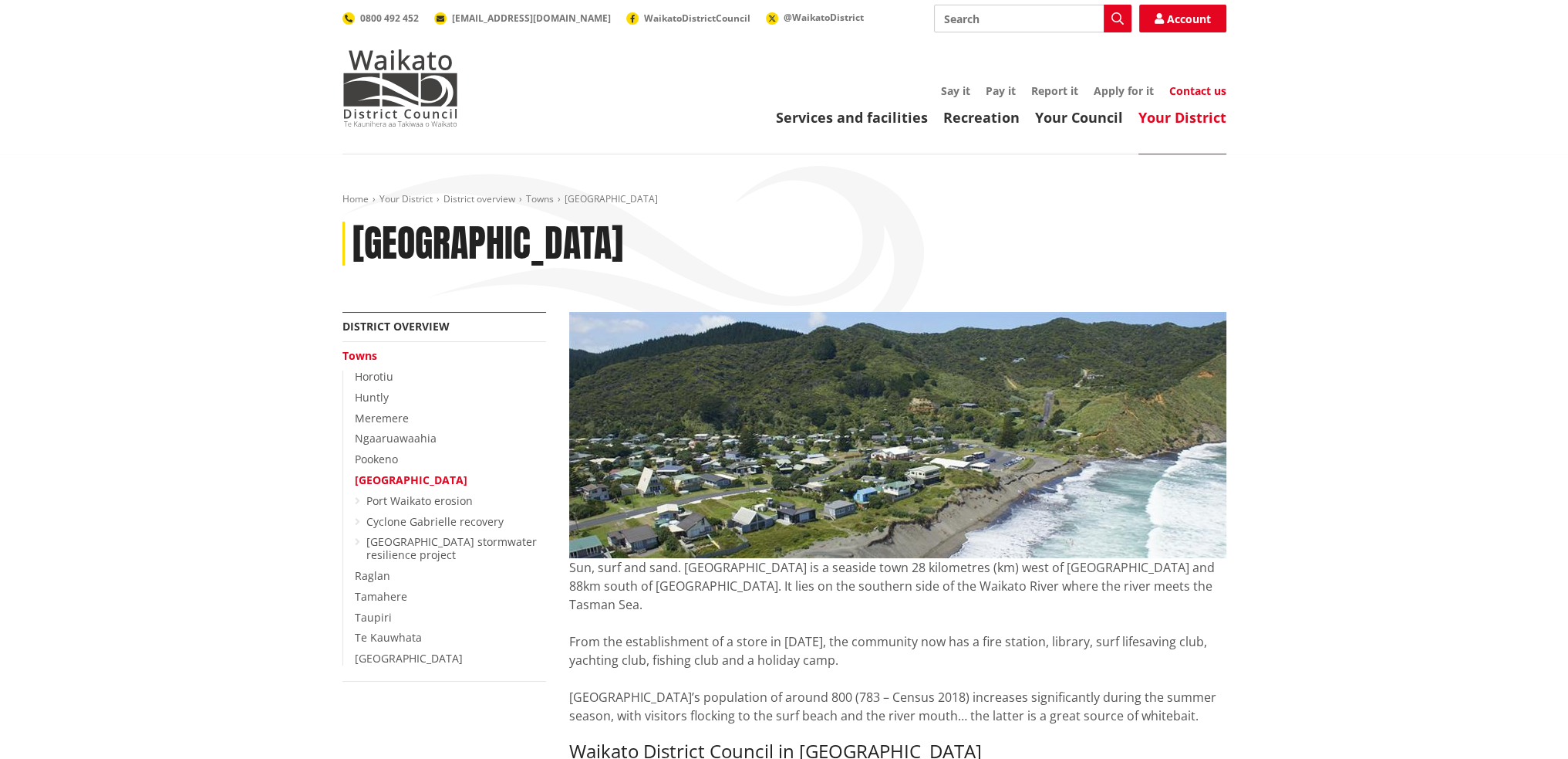
click at [1199, 90] on link "Contact us" at bounding box center [1197, 91] width 57 height 15
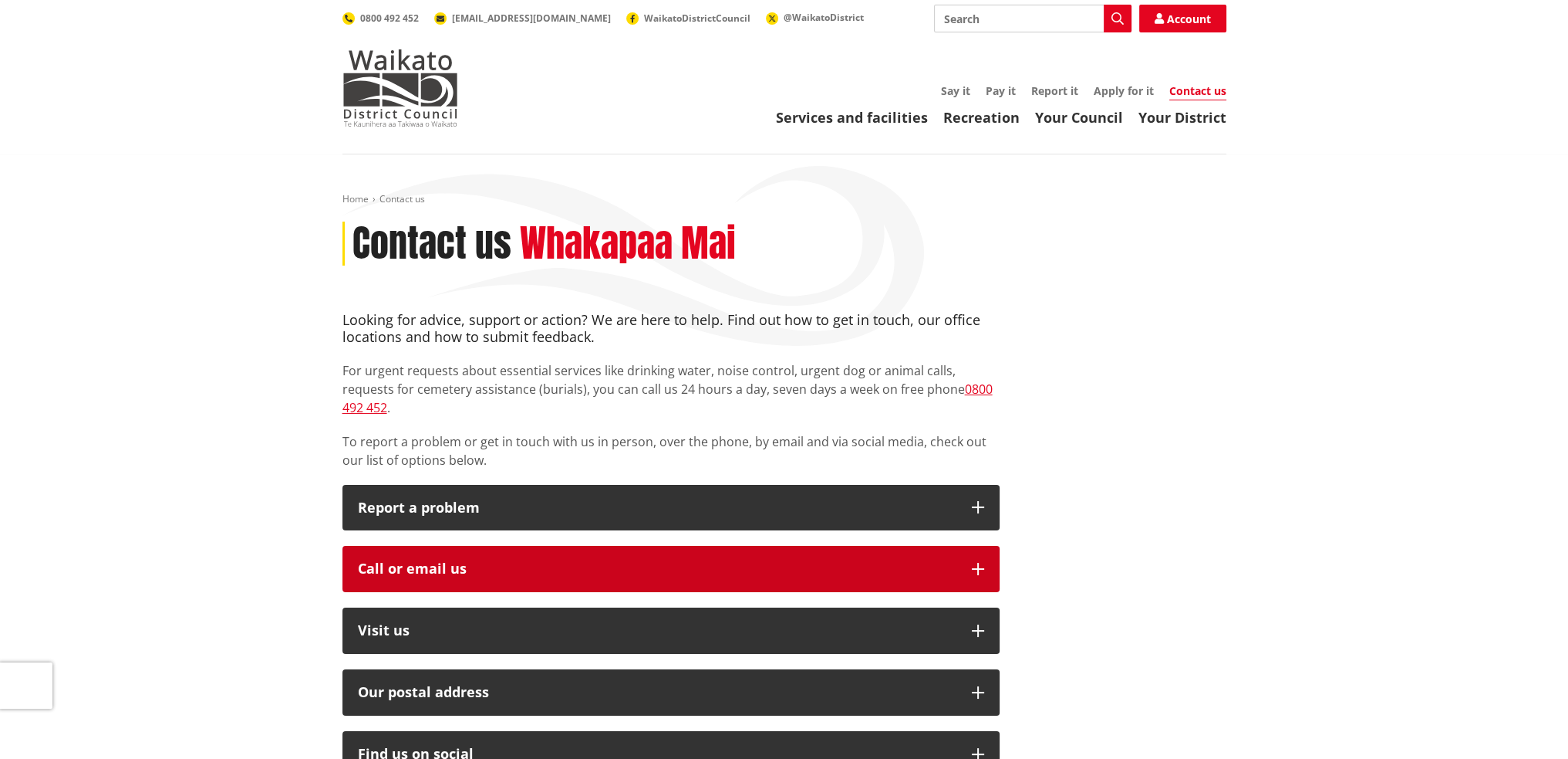
click at [721, 561] on div "Call or email us" at bounding box center [657, 569] width 599 height 16
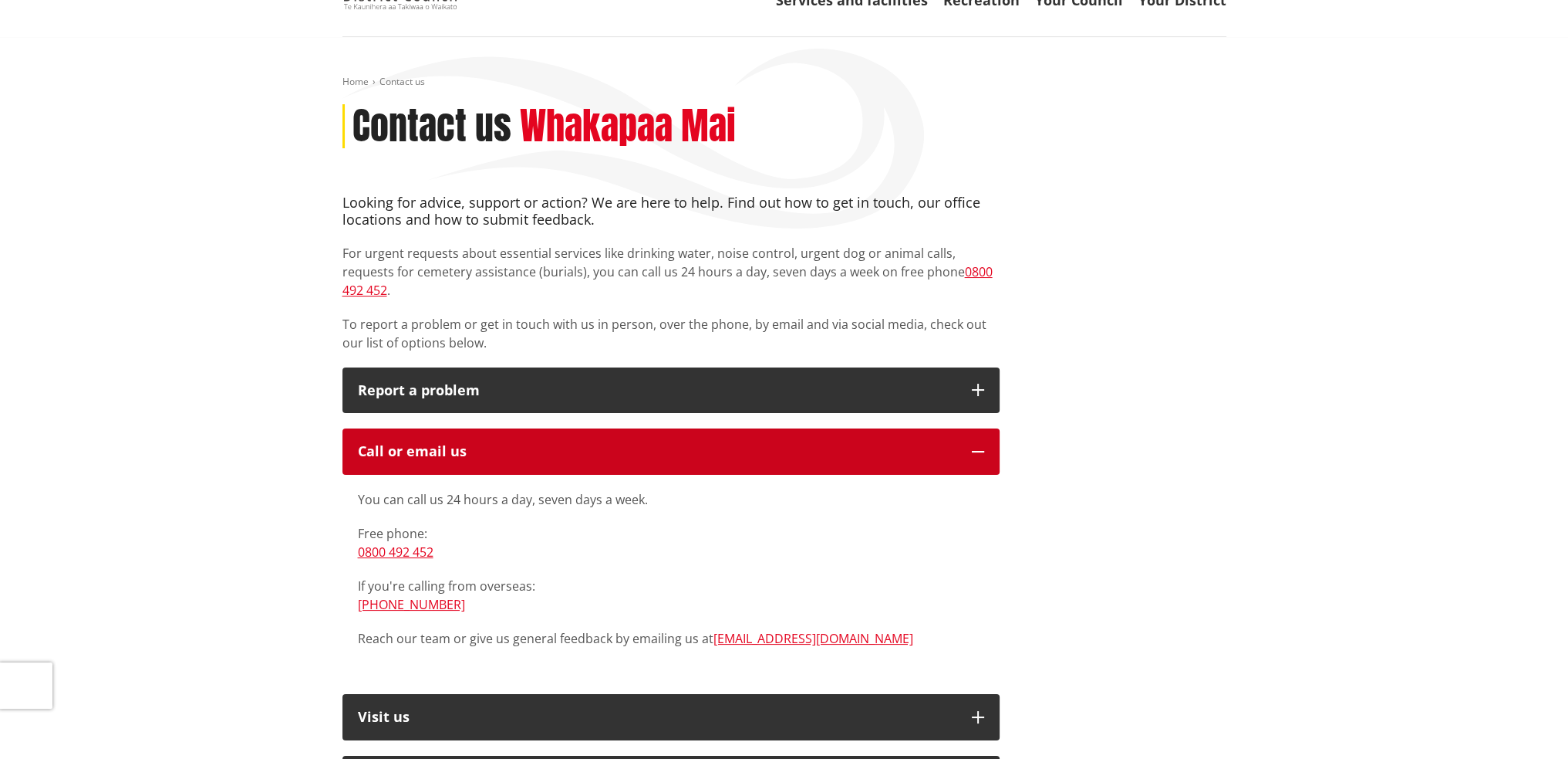
scroll to position [154, 0]
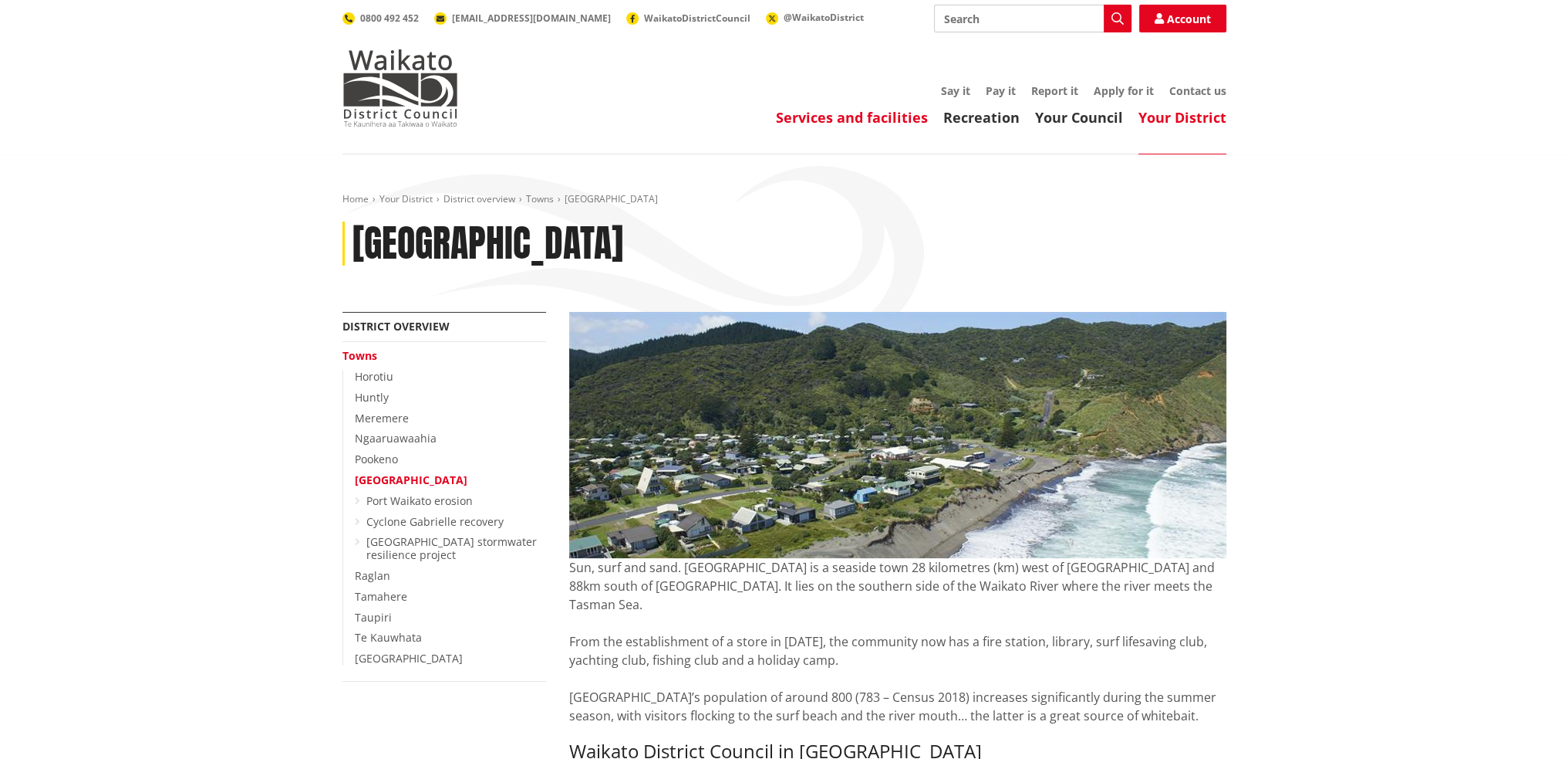
click at [864, 123] on link "Services and facilities" at bounding box center [852, 117] width 152 height 18
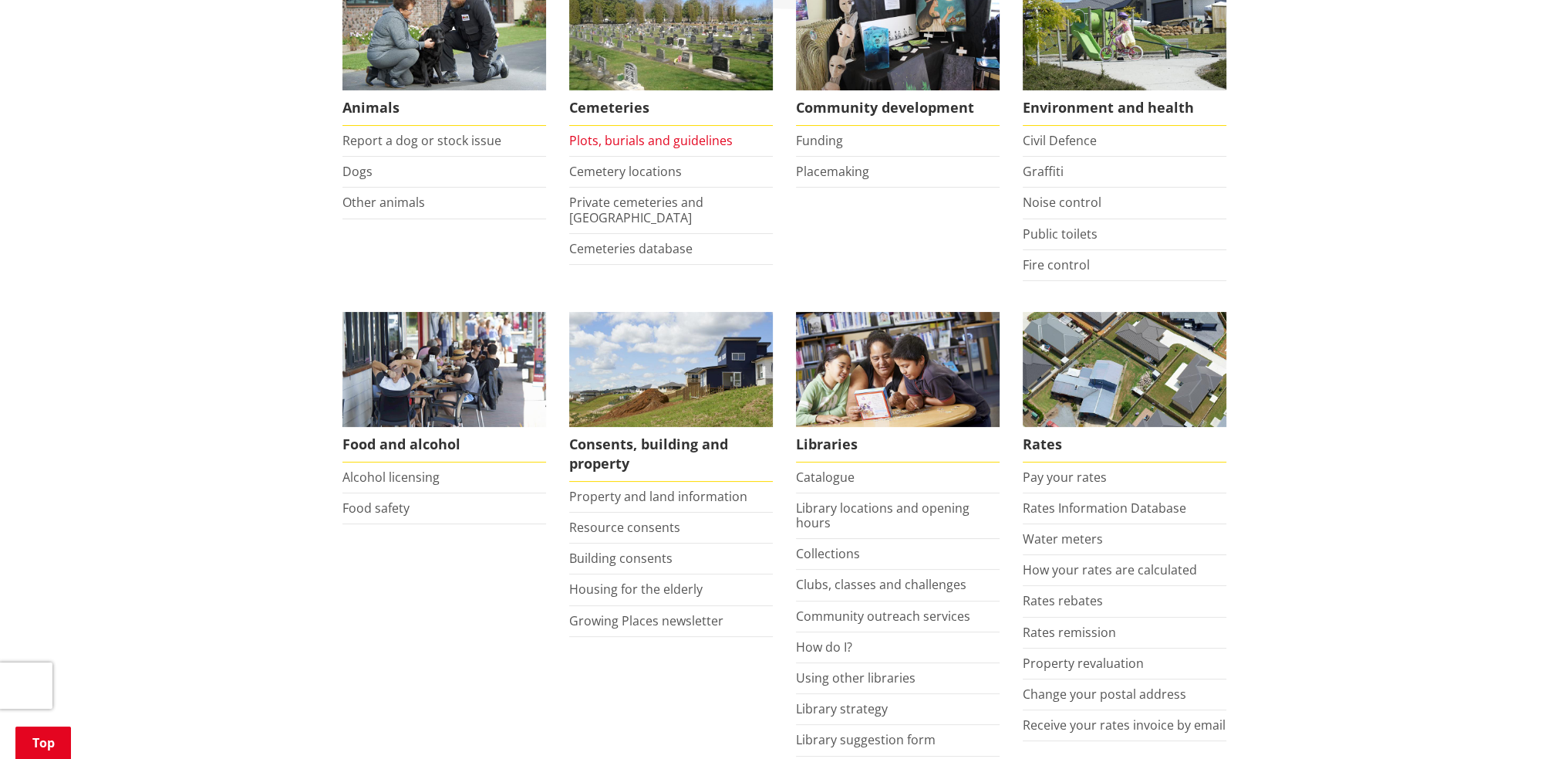
scroll to position [386, 0]
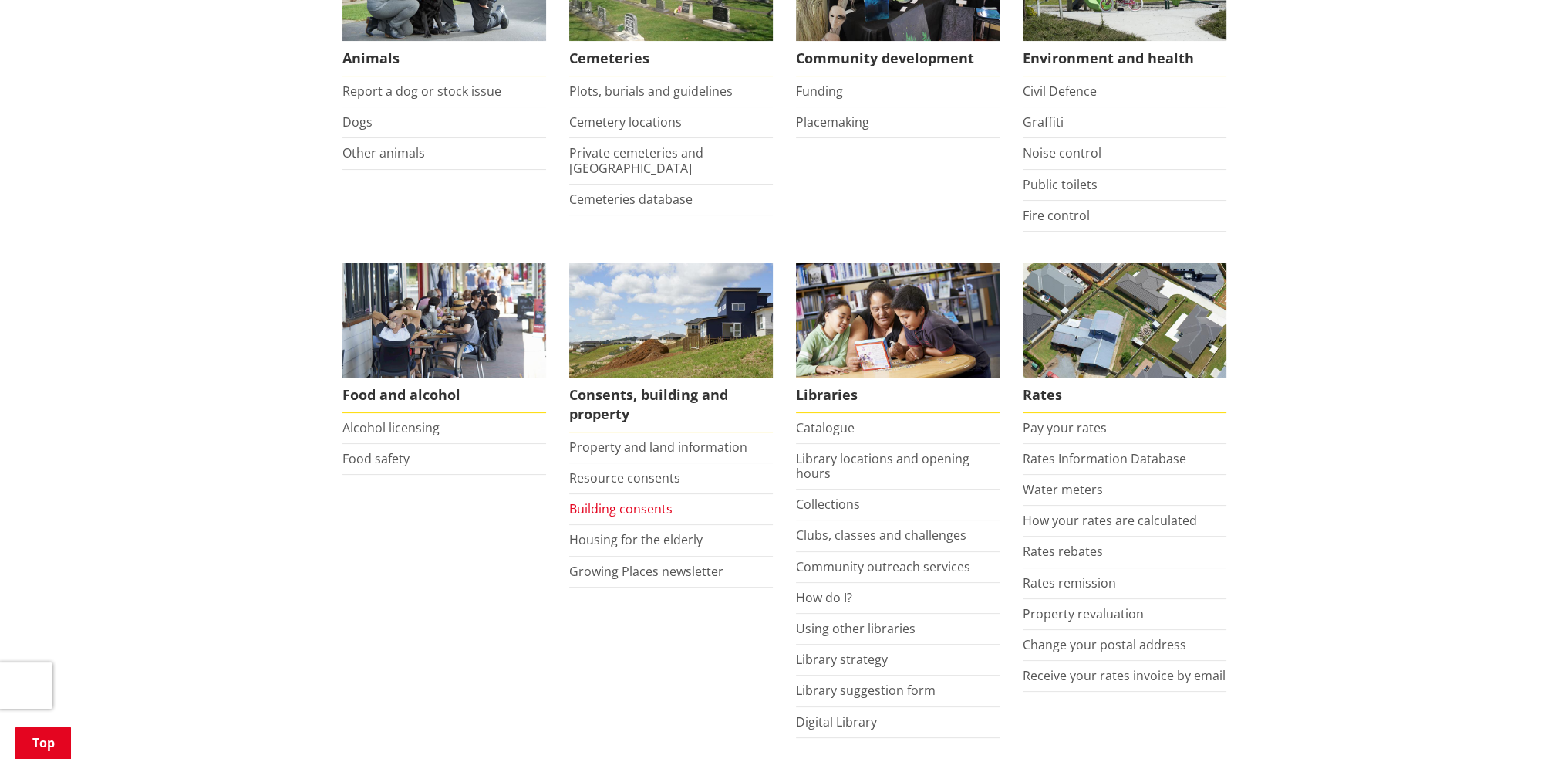
click at [601, 506] on link "Building consents" at bounding box center [621, 508] width 104 height 17
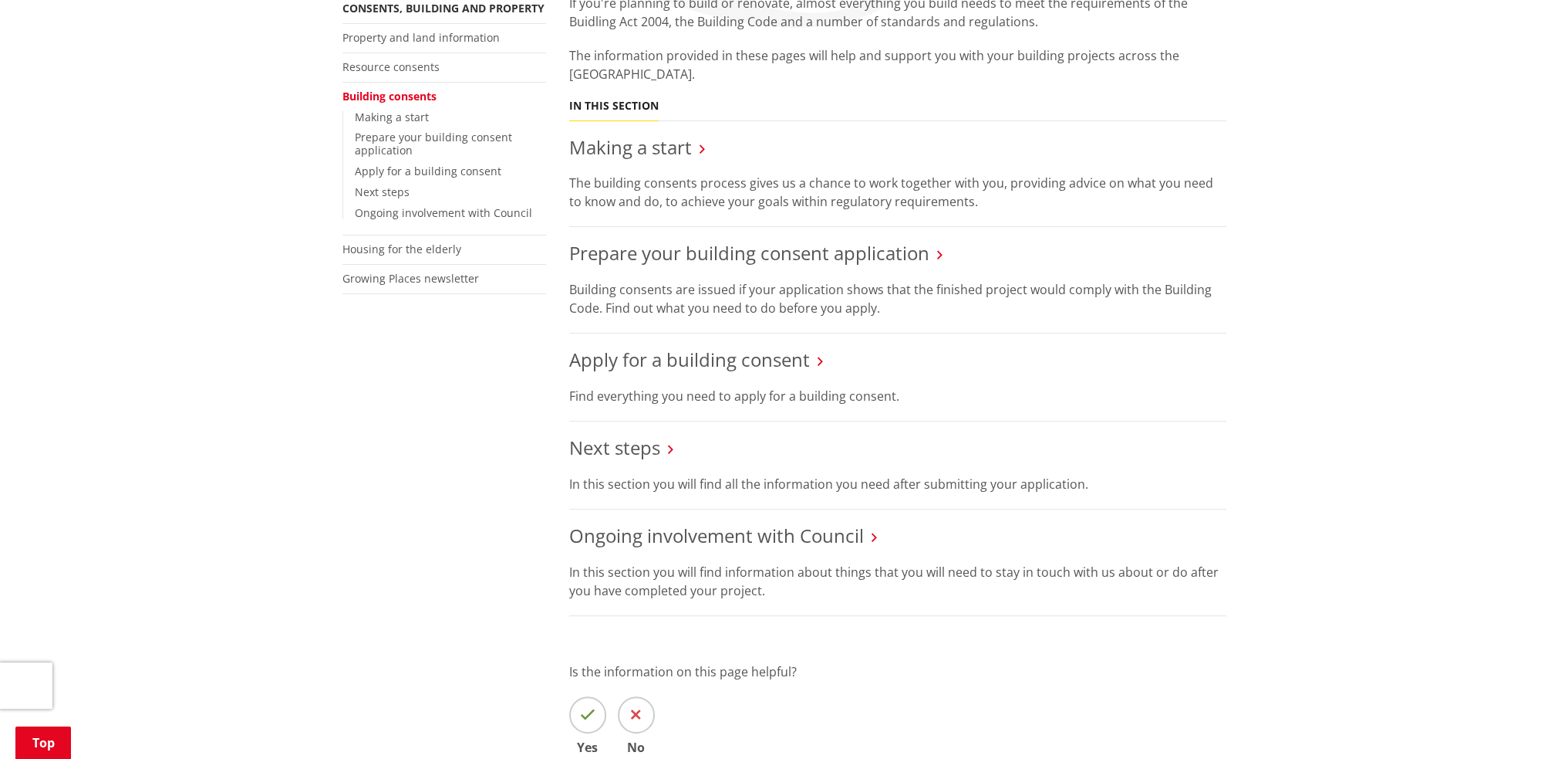
scroll to position [309, 0]
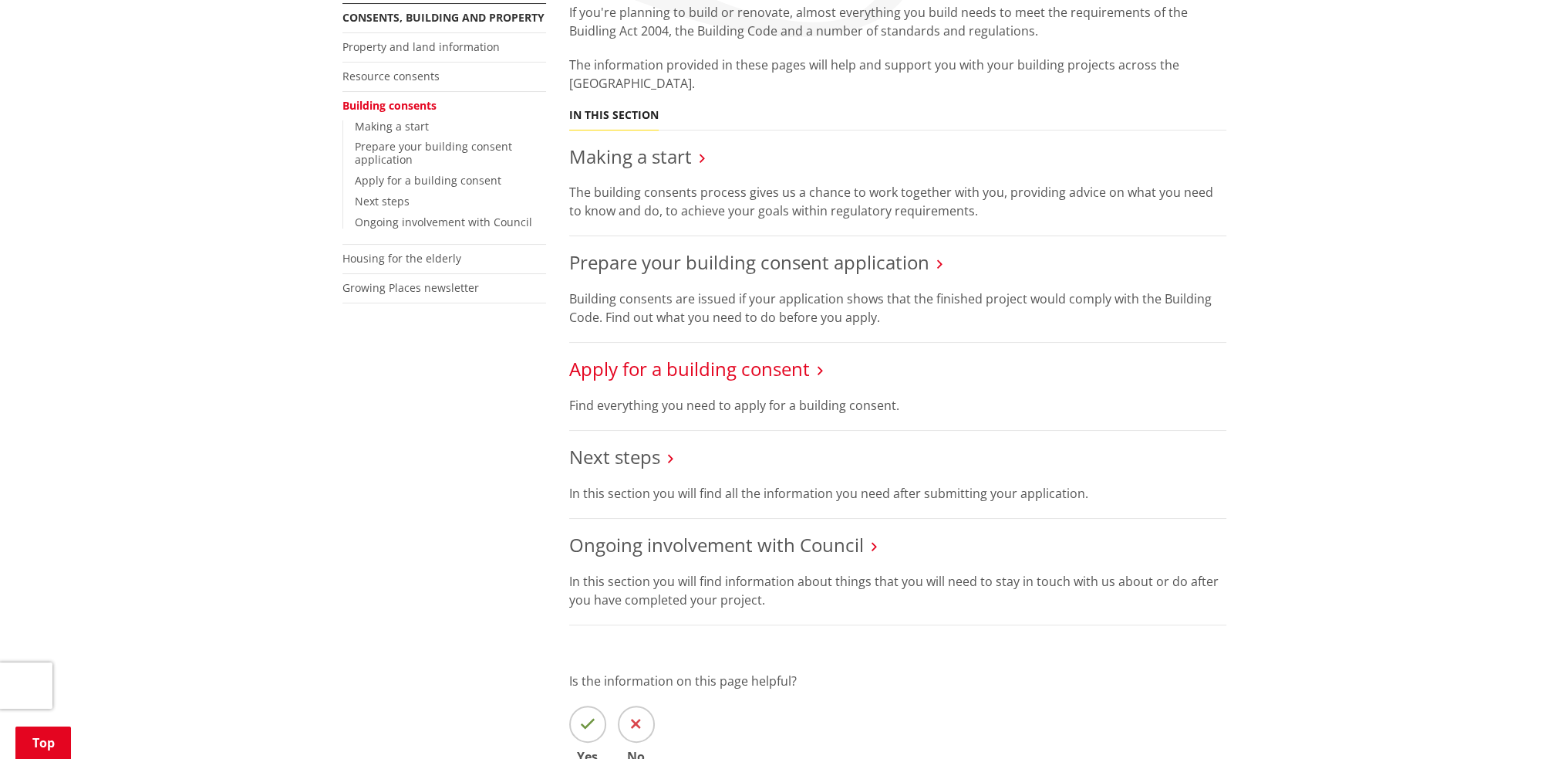
click at [693, 376] on link "Apply for a building consent" at bounding box center [690, 369] width 241 height 26
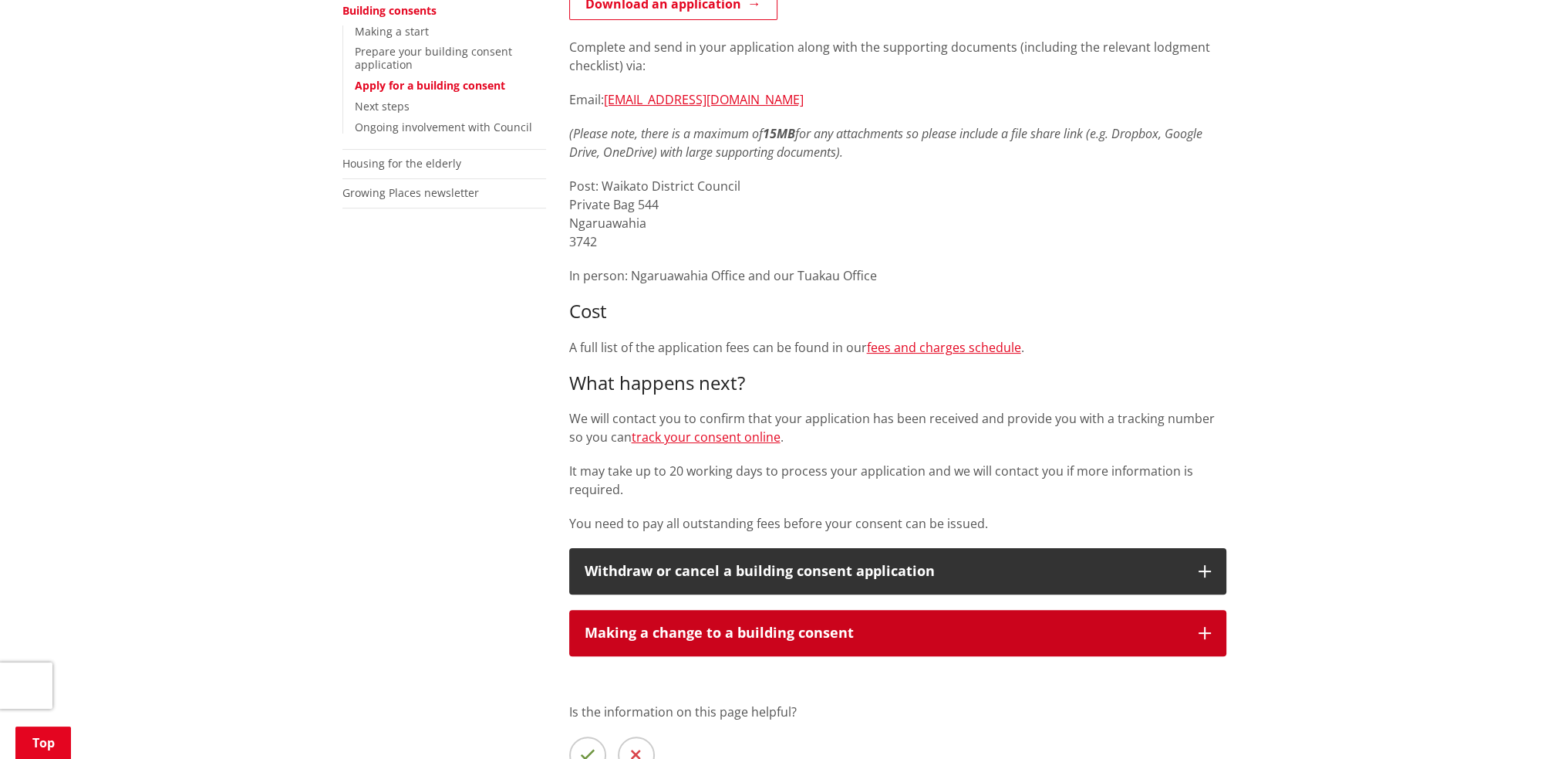
scroll to position [231, 0]
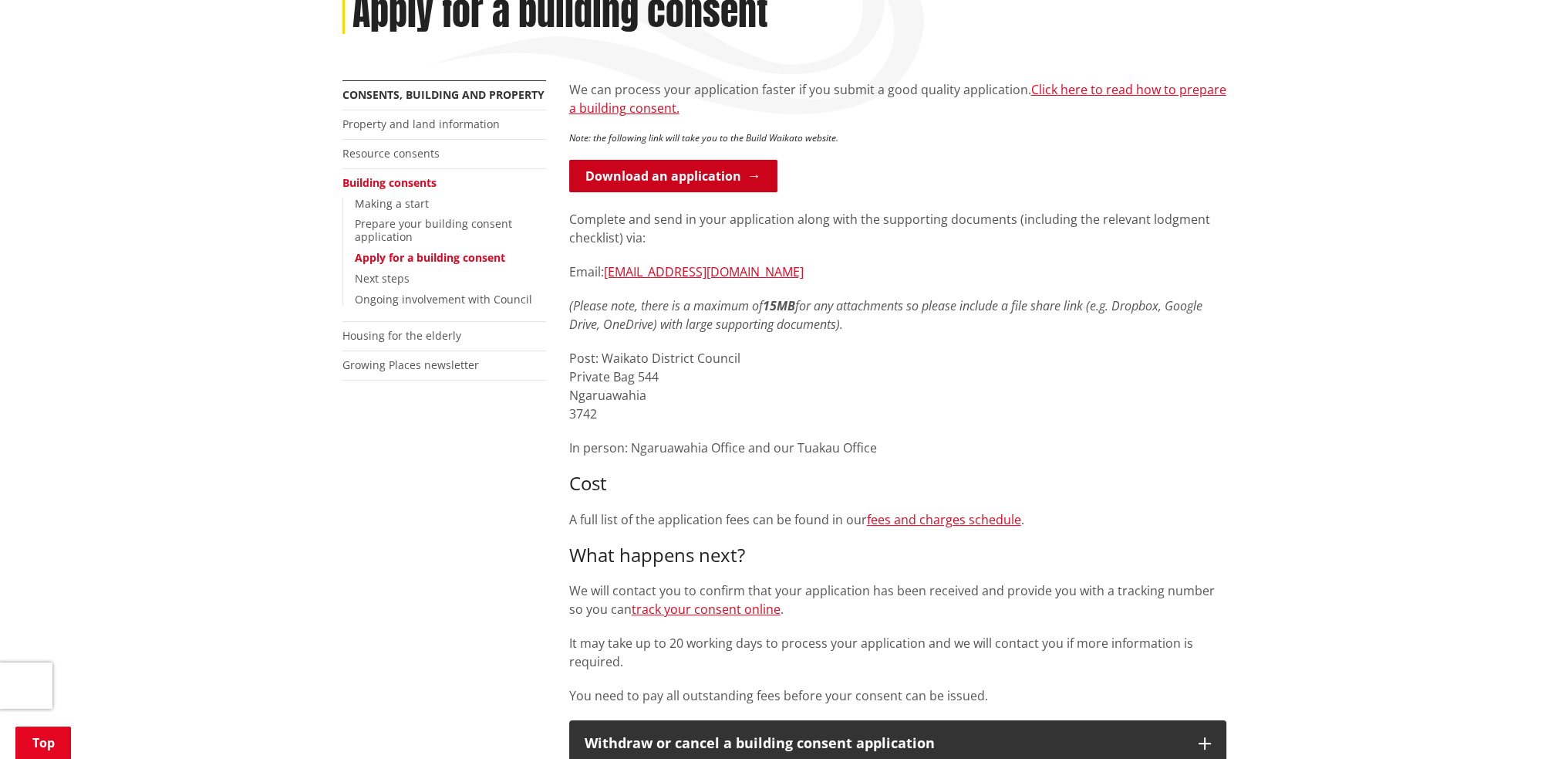
click at [683, 172] on link "Download an application" at bounding box center [673, 176] width 208 height 33
